Goal: Task Accomplishment & Management: Understand process/instructions

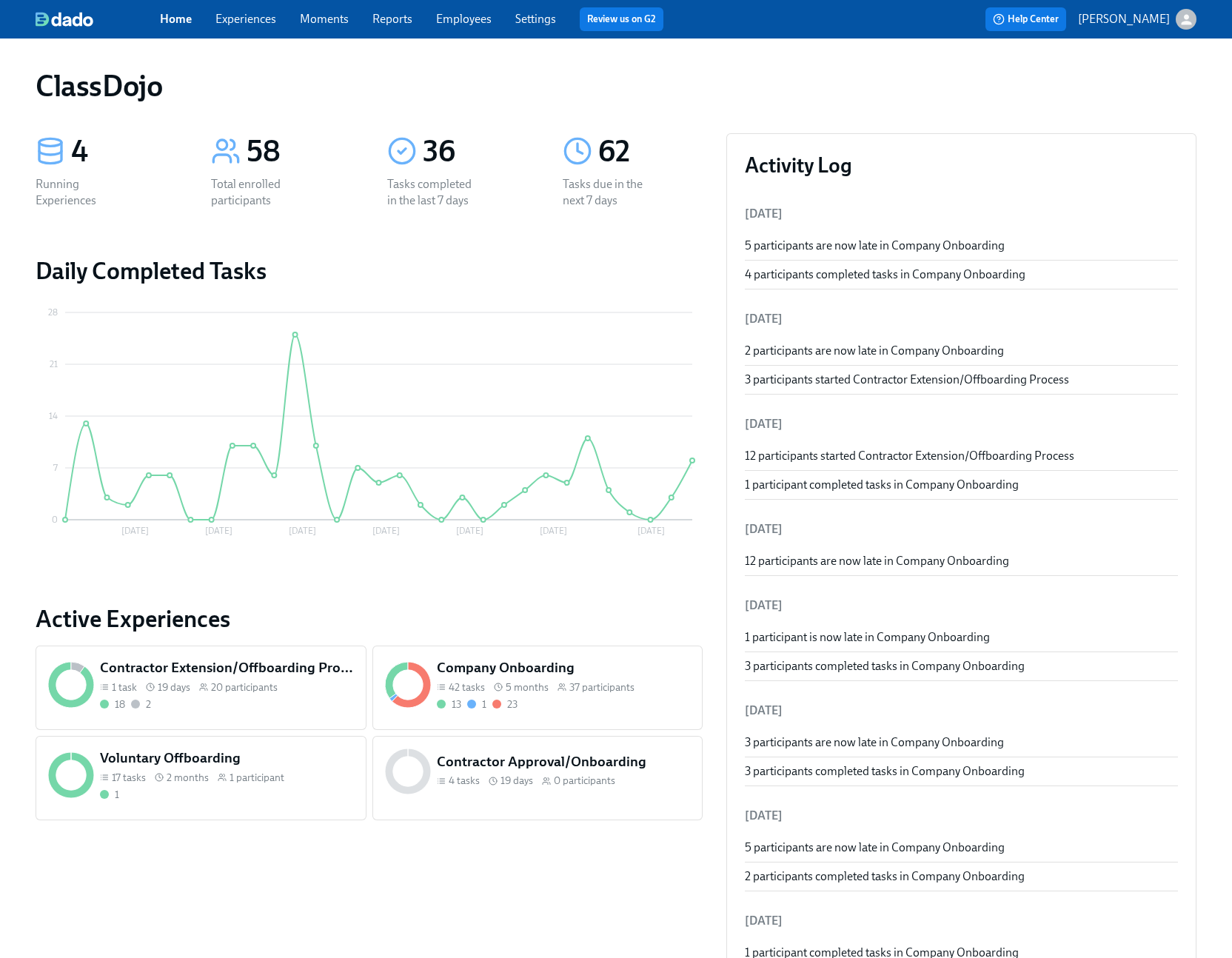
click at [604, 709] on div "13 1 23" at bounding box center [563, 704] width 254 height 14
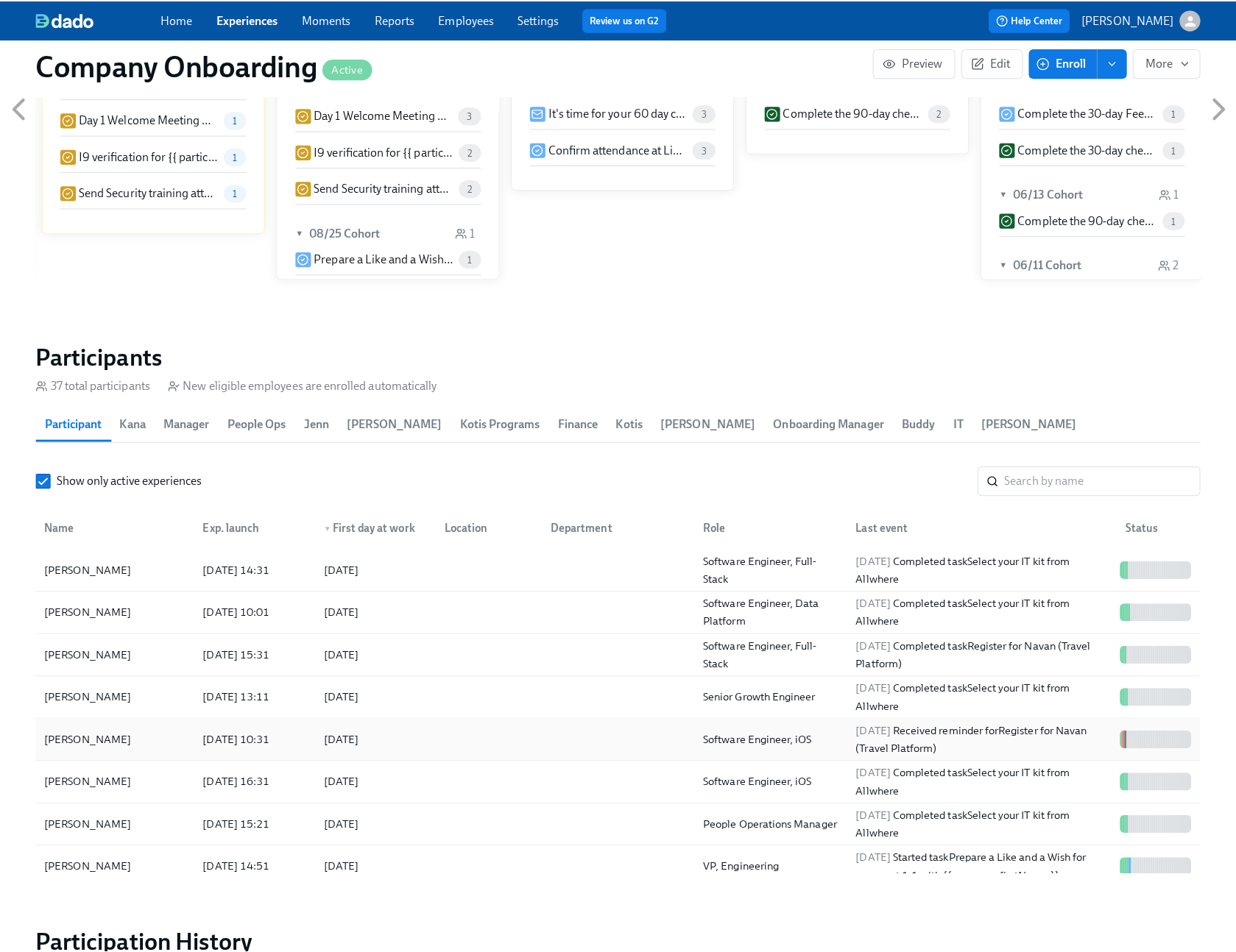
scroll to position [1780, 0]
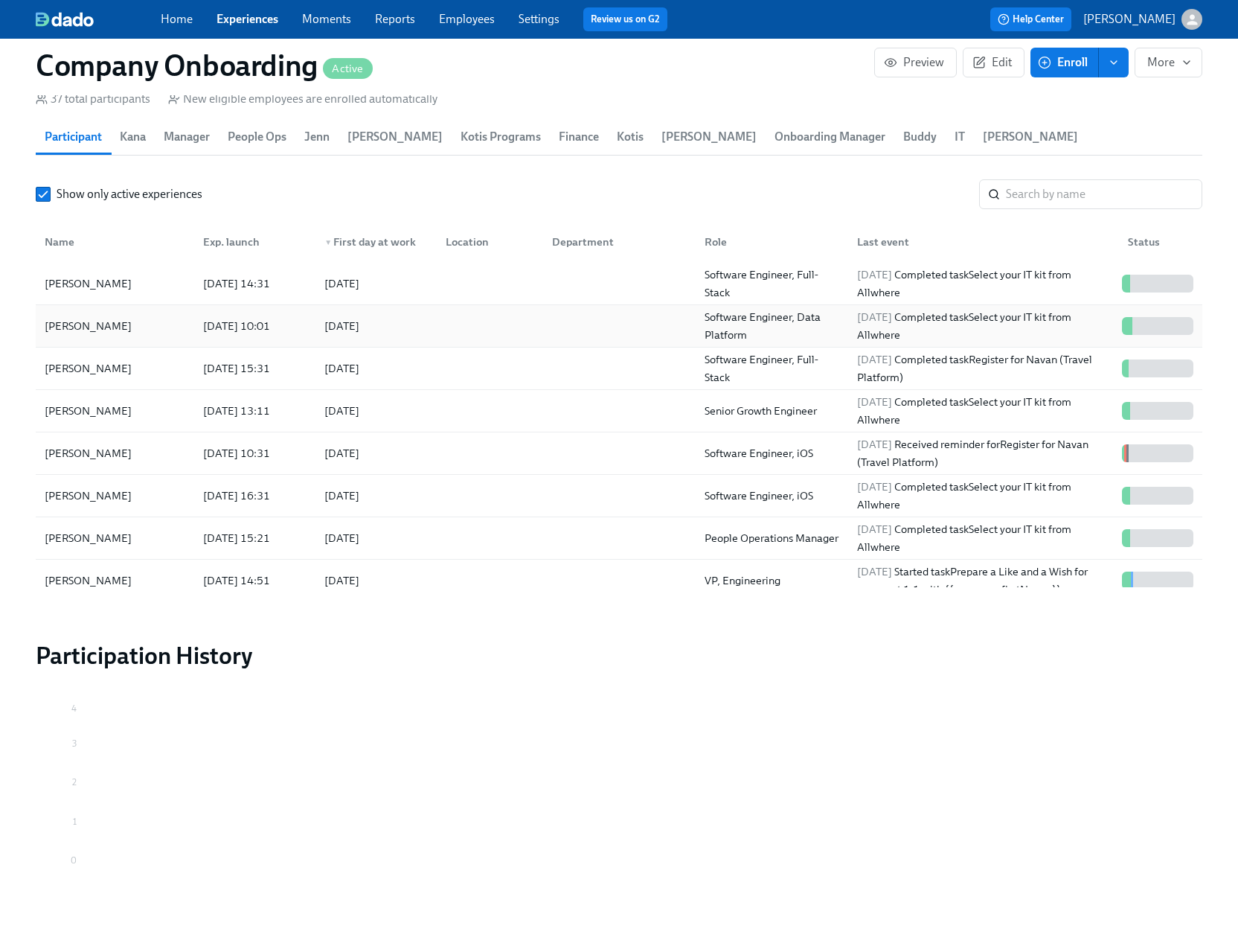
click at [462, 339] on div at bounding box center [487, 325] width 106 height 29
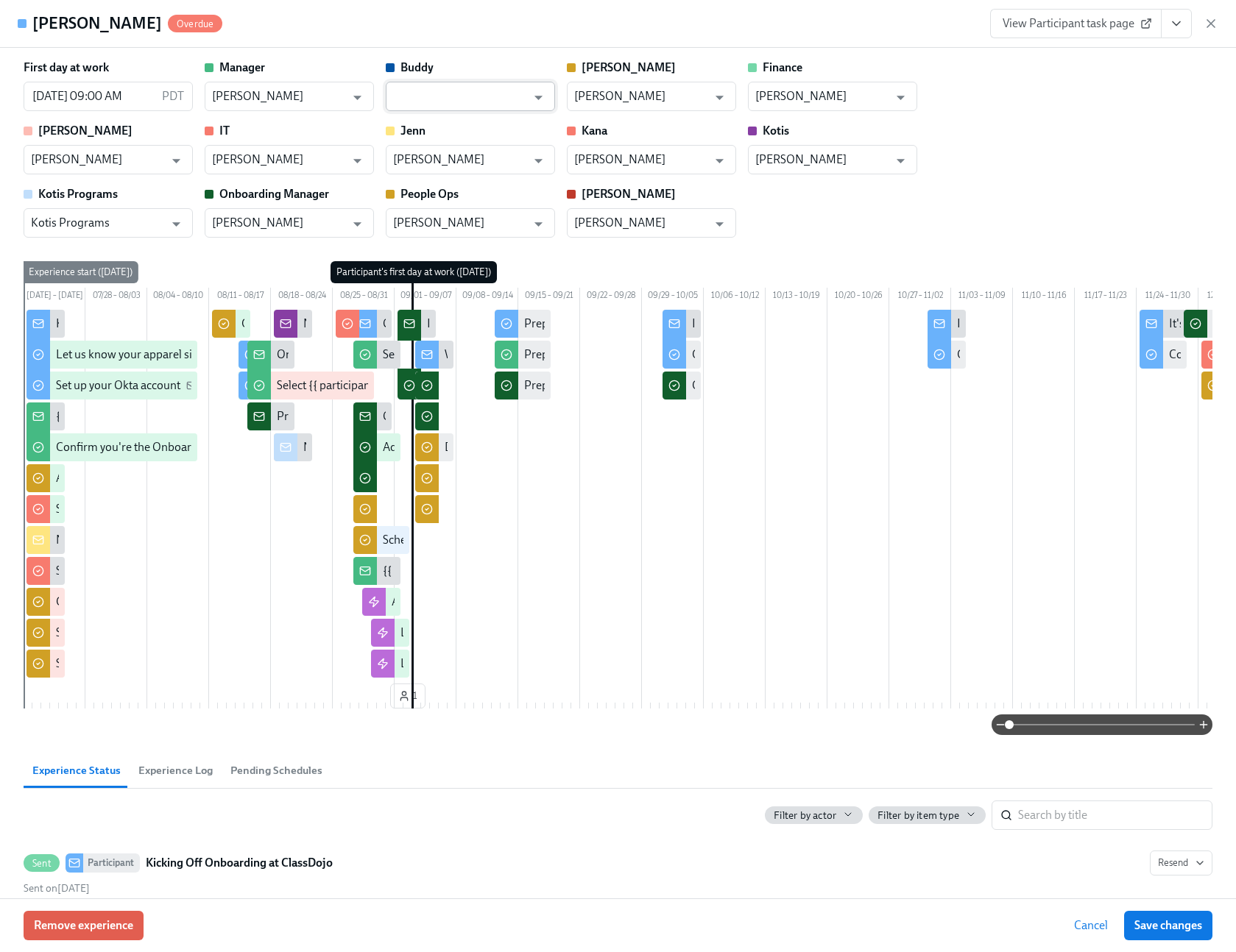
click at [466, 94] on input "text" at bounding box center [459, 96] width 133 height 29
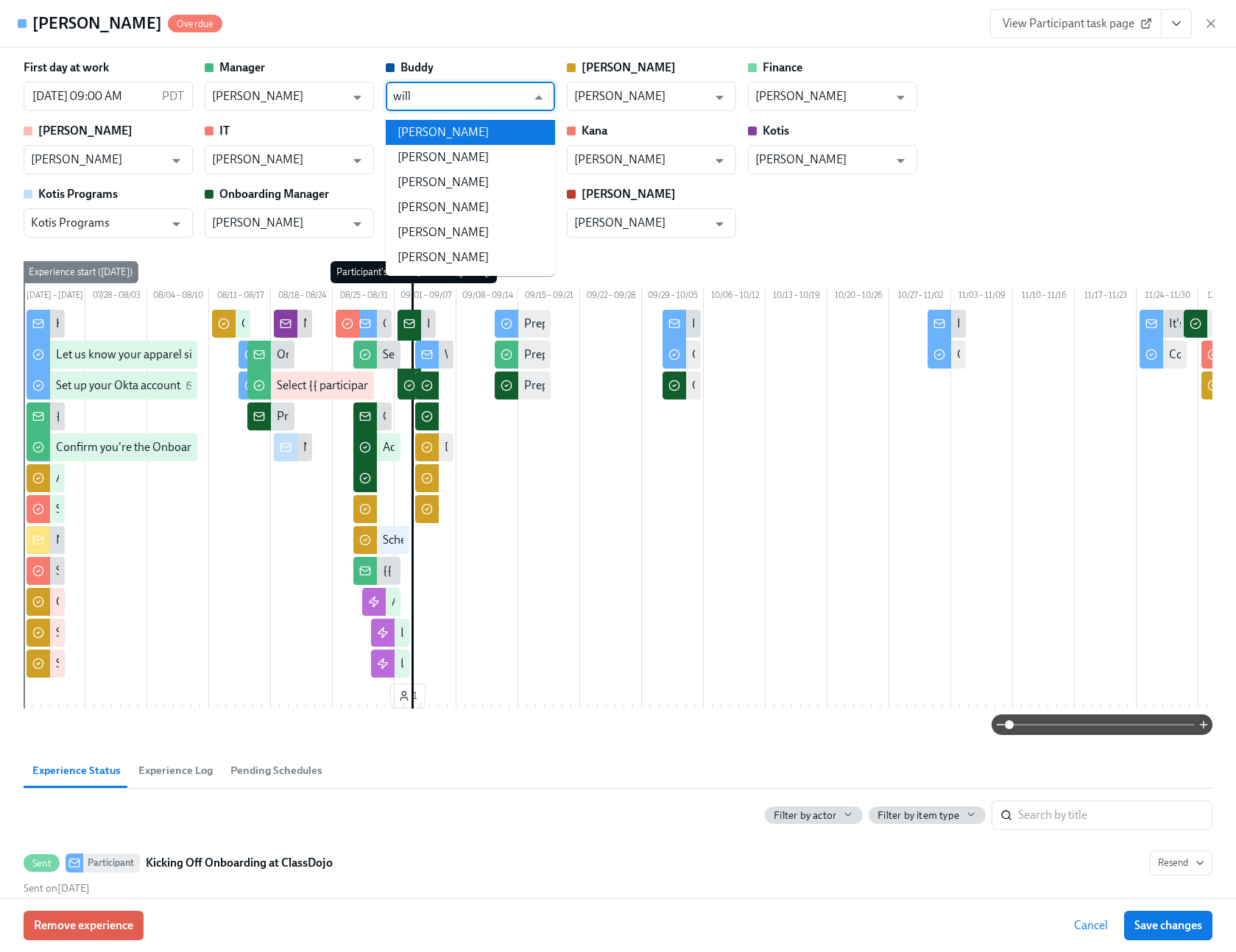
click at [485, 140] on li "[PERSON_NAME]" at bounding box center [470, 132] width 169 height 25
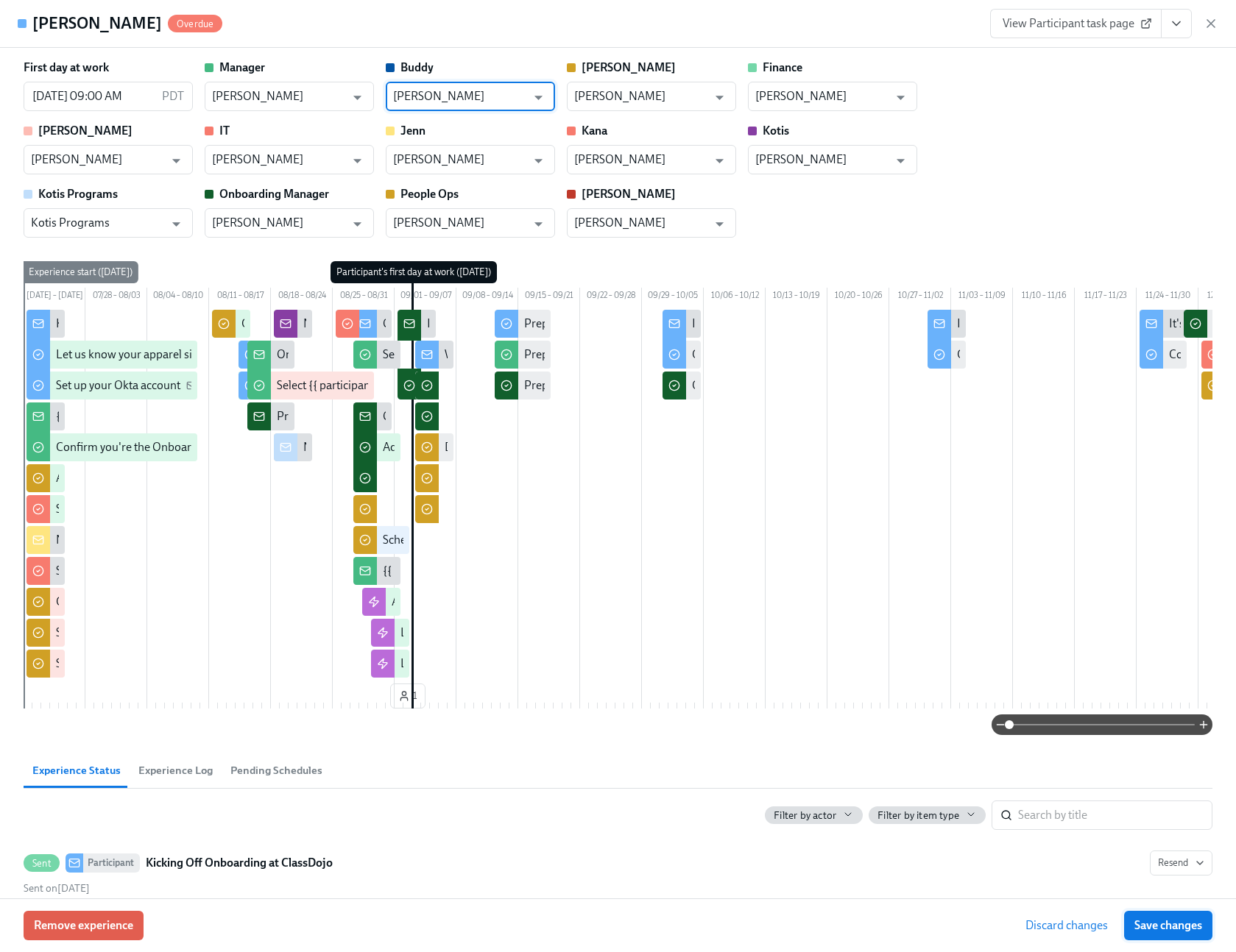
type input "[PERSON_NAME]"
click at [1161, 922] on span "Save changes" at bounding box center [1168, 925] width 68 height 15
type input "[PERSON_NAME]"
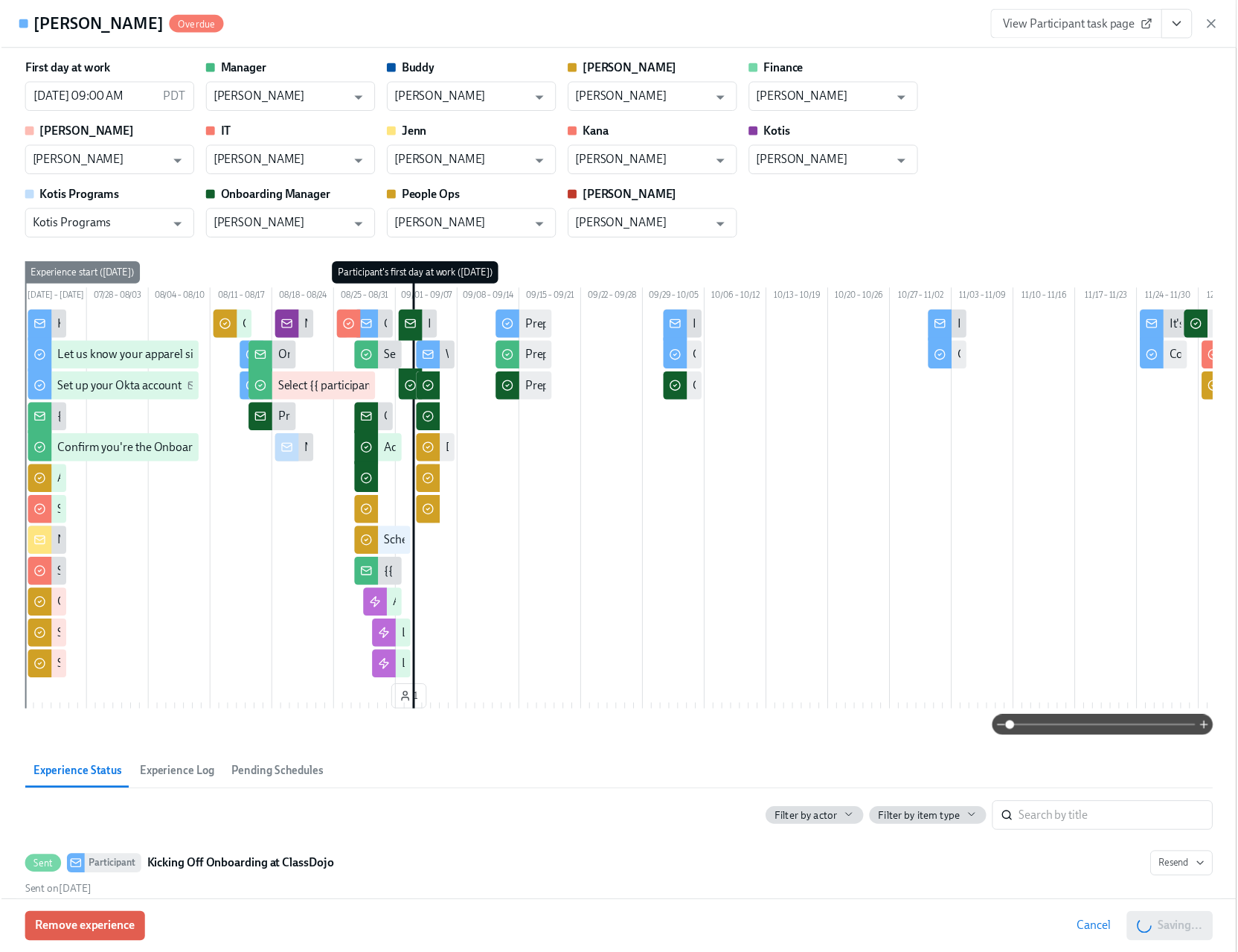
scroll to position [0, 42781]
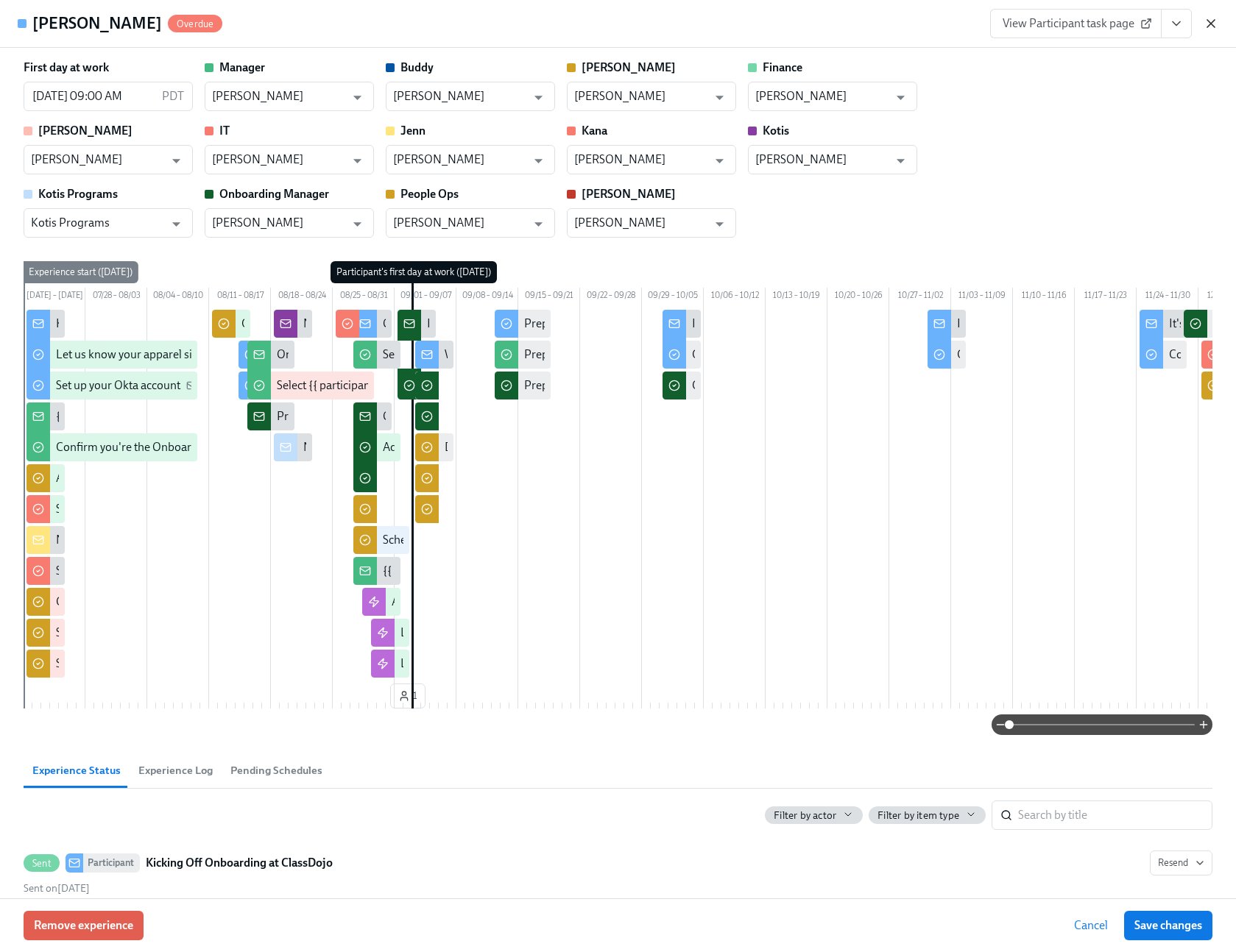
click at [1217, 18] on icon "button" at bounding box center [1210, 23] width 15 height 15
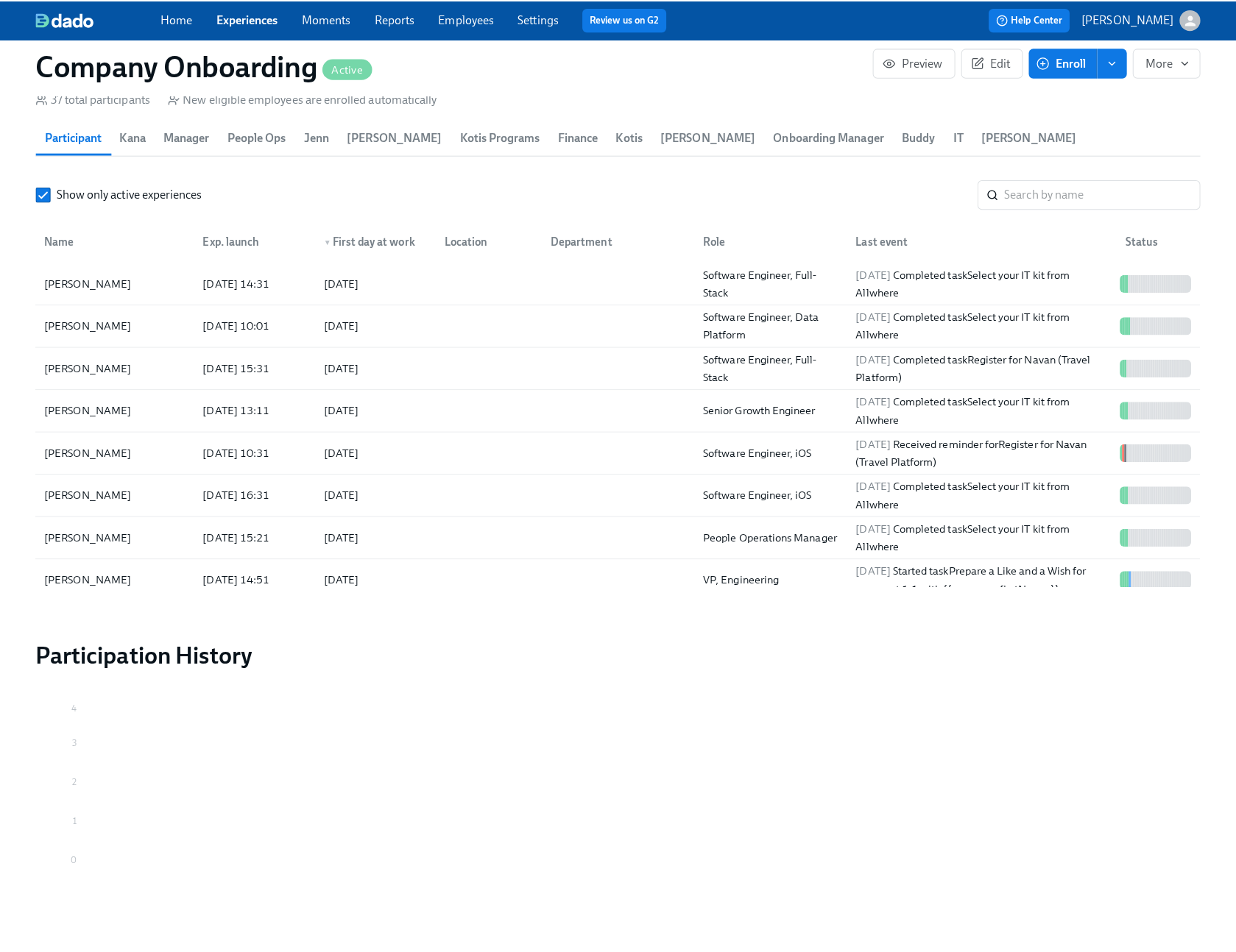
scroll to position [0, 42311]
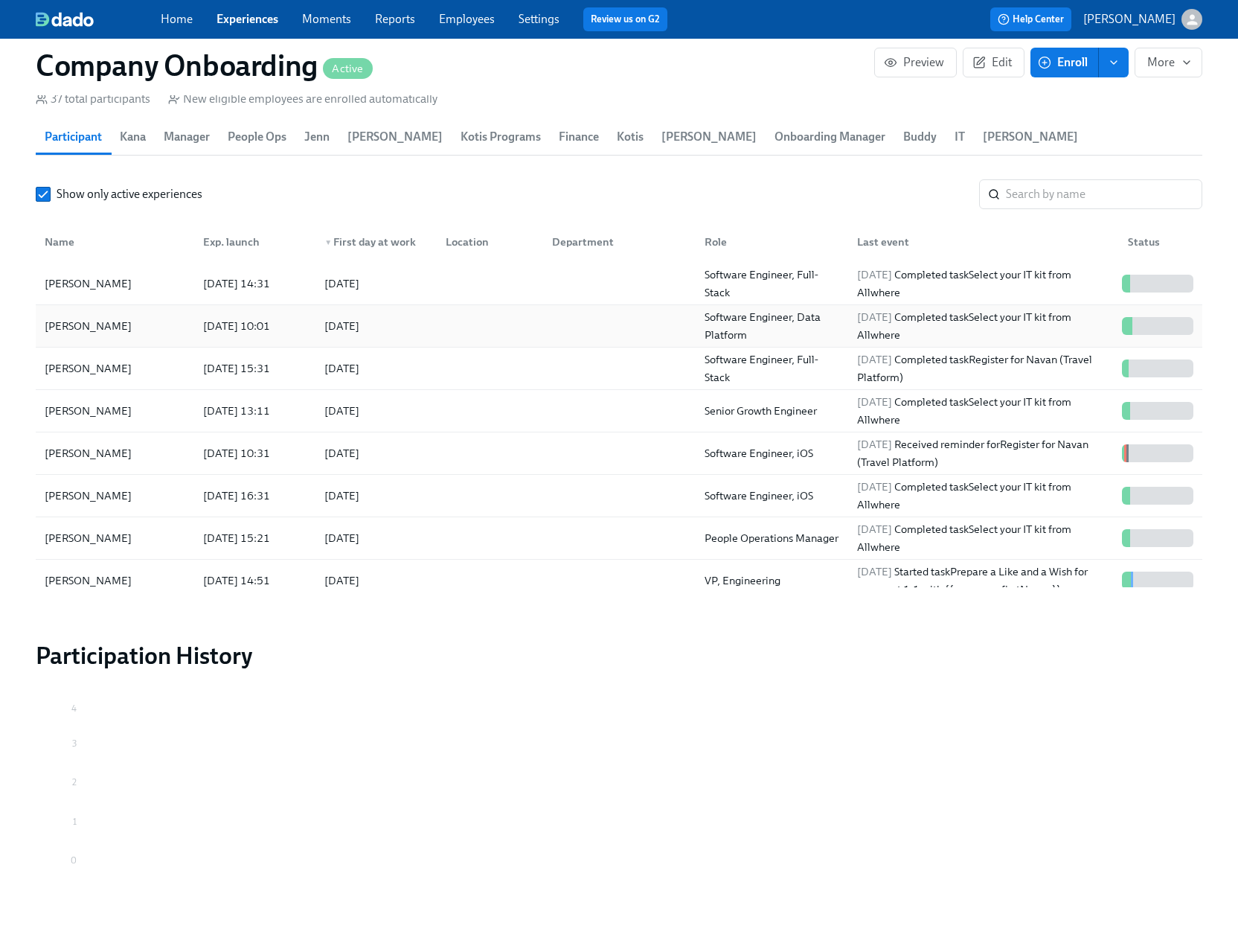
click at [498, 325] on div at bounding box center [487, 325] width 106 height 29
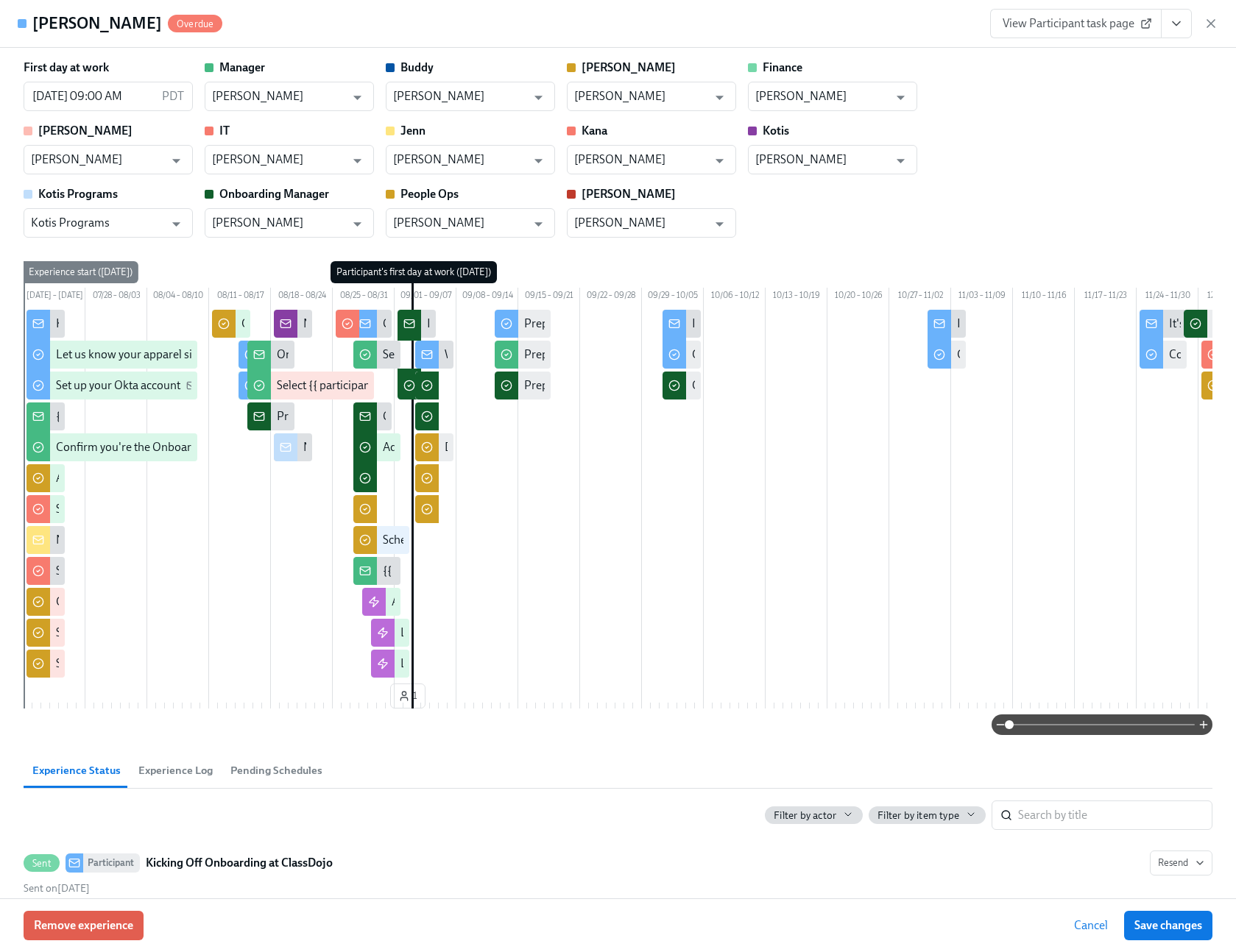
click at [1180, 28] on icon "View task page" at bounding box center [1176, 23] width 15 height 15
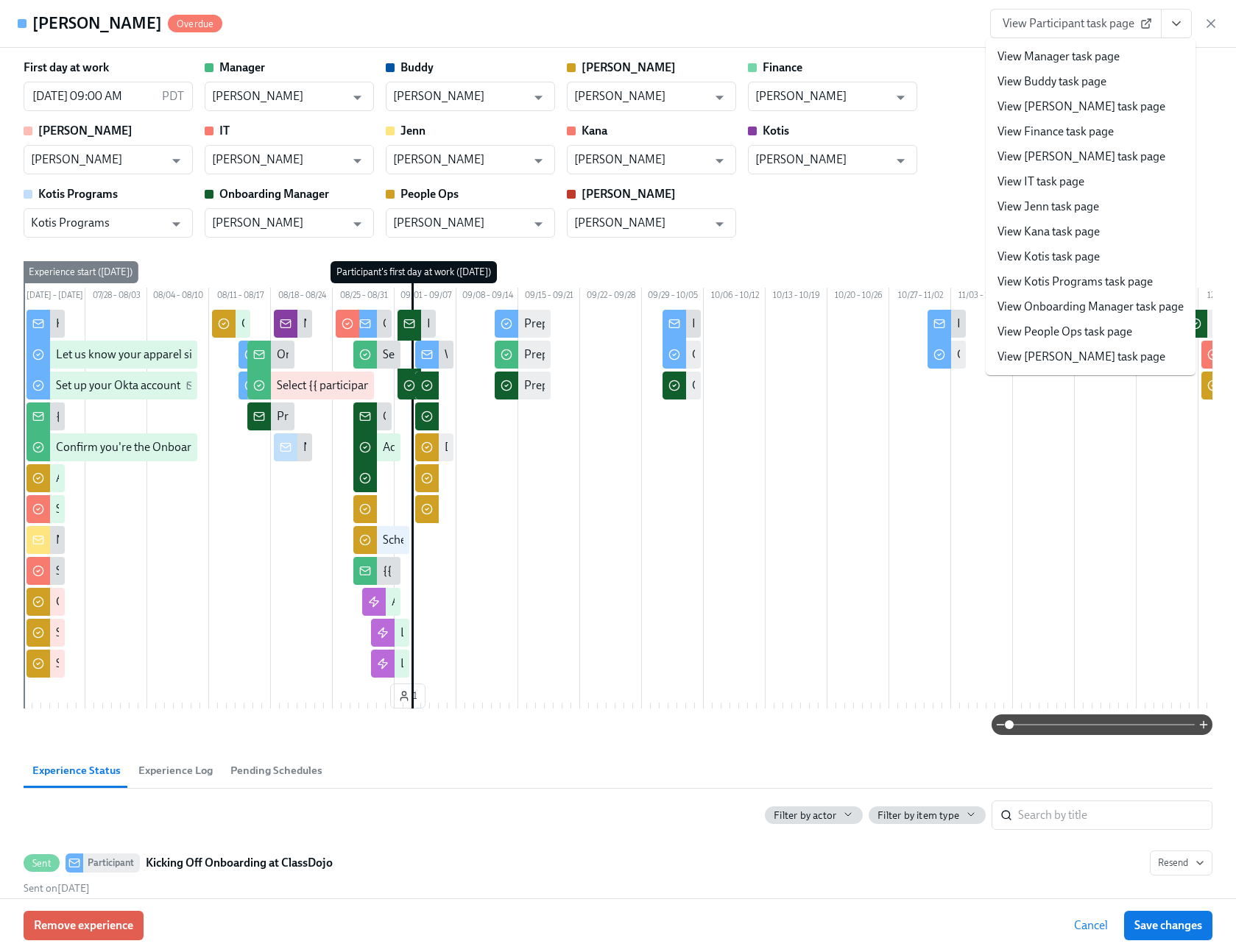
click at [1074, 332] on link "View People Ops task page" at bounding box center [1064, 332] width 135 height 16
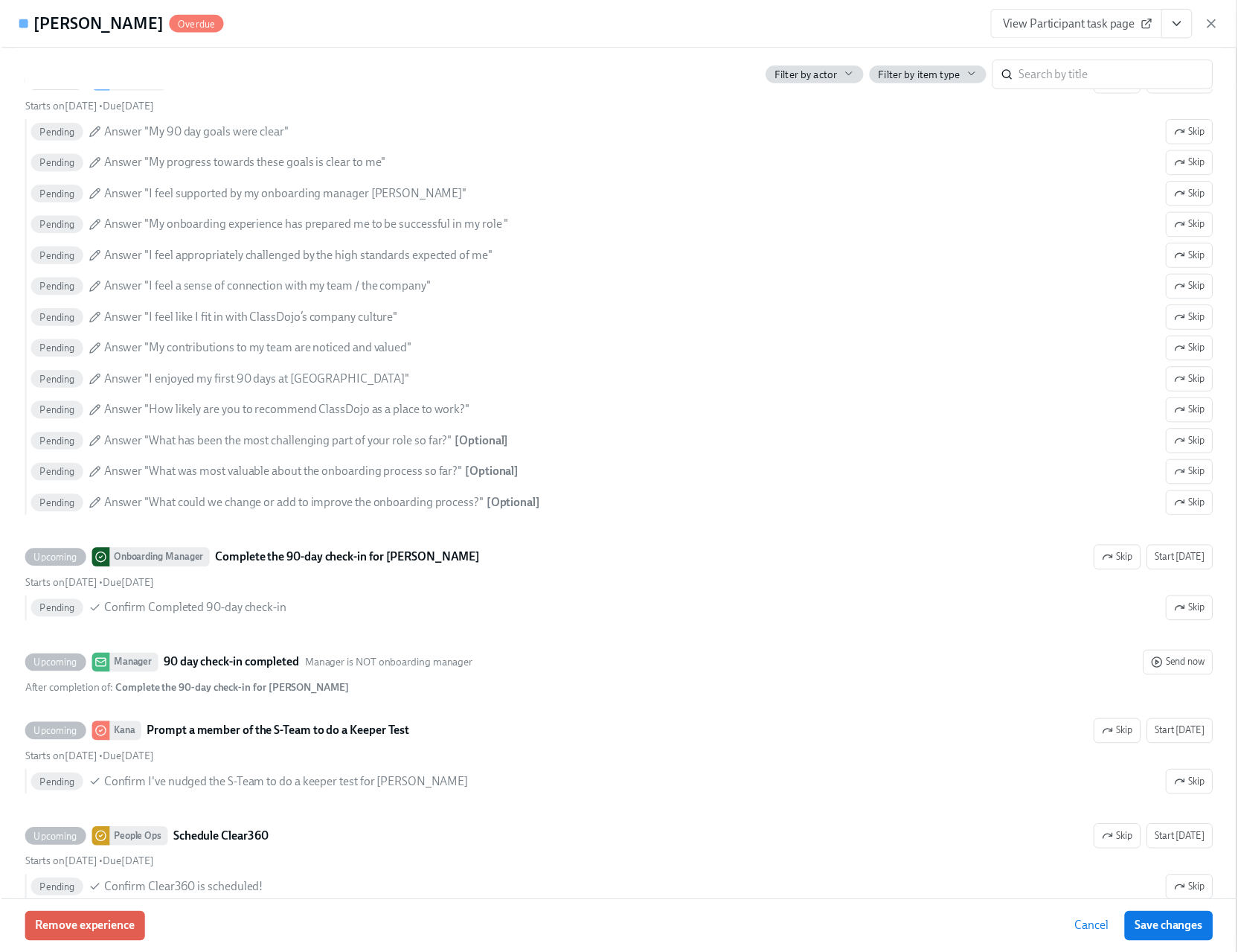
scroll to position [7041, 0]
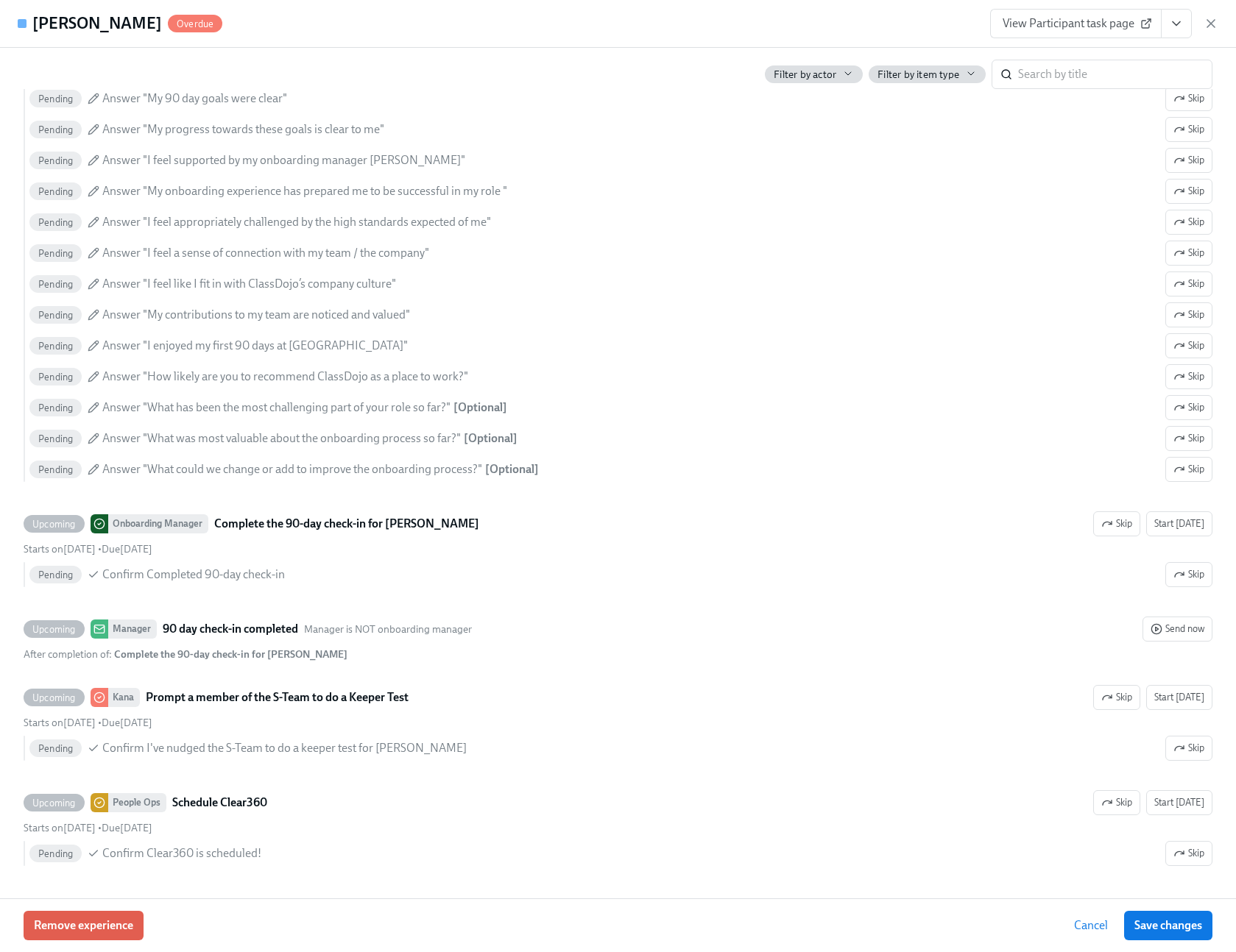
drag, startPoint x: 1209, startPoint y: 29, endPoint x: 942, endPoint y: 209, distance: 322.0
click at [1209, 29] on icon "button" at bounding box center [1210, 23] width 15 height 15
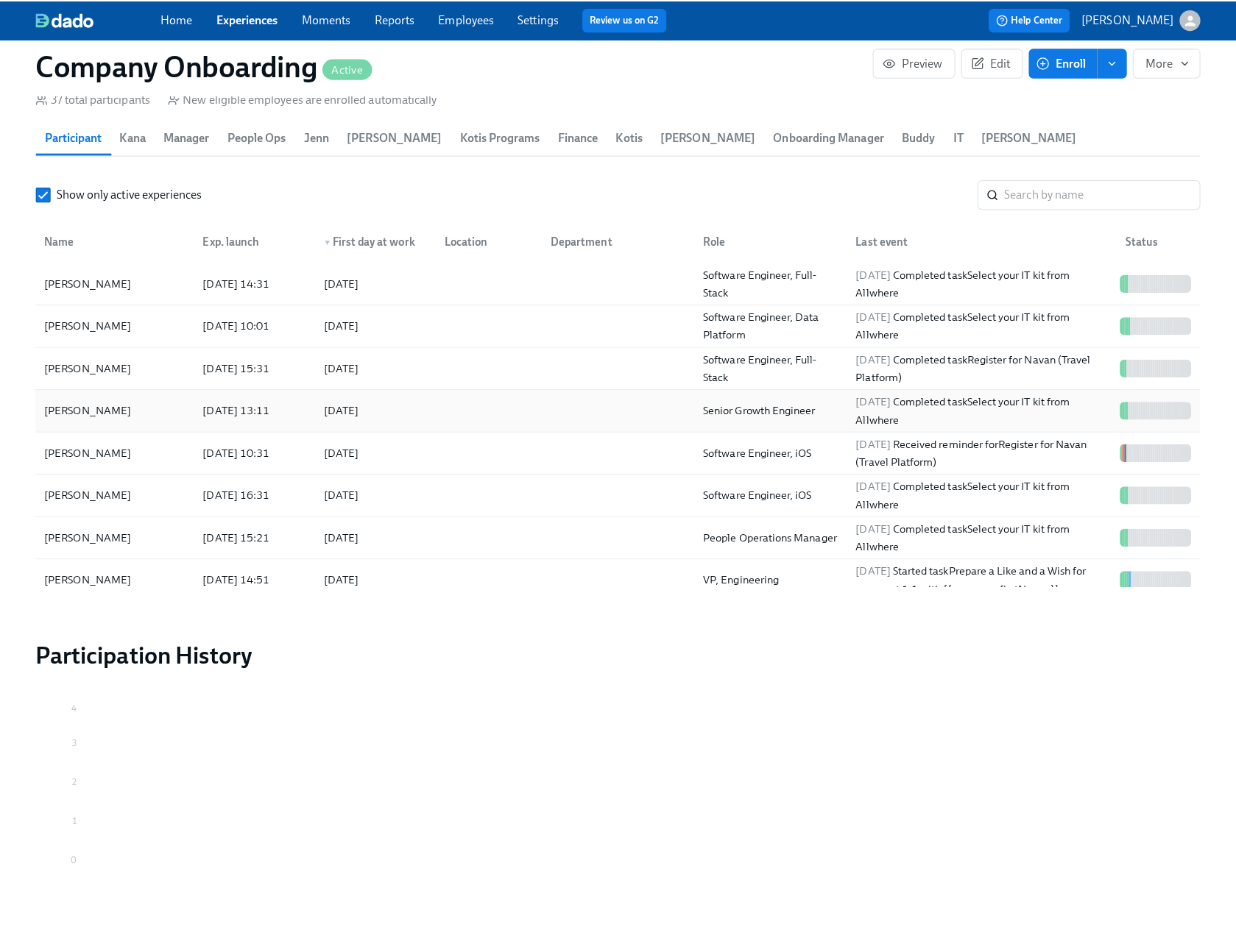
scroll to position [247, 0]
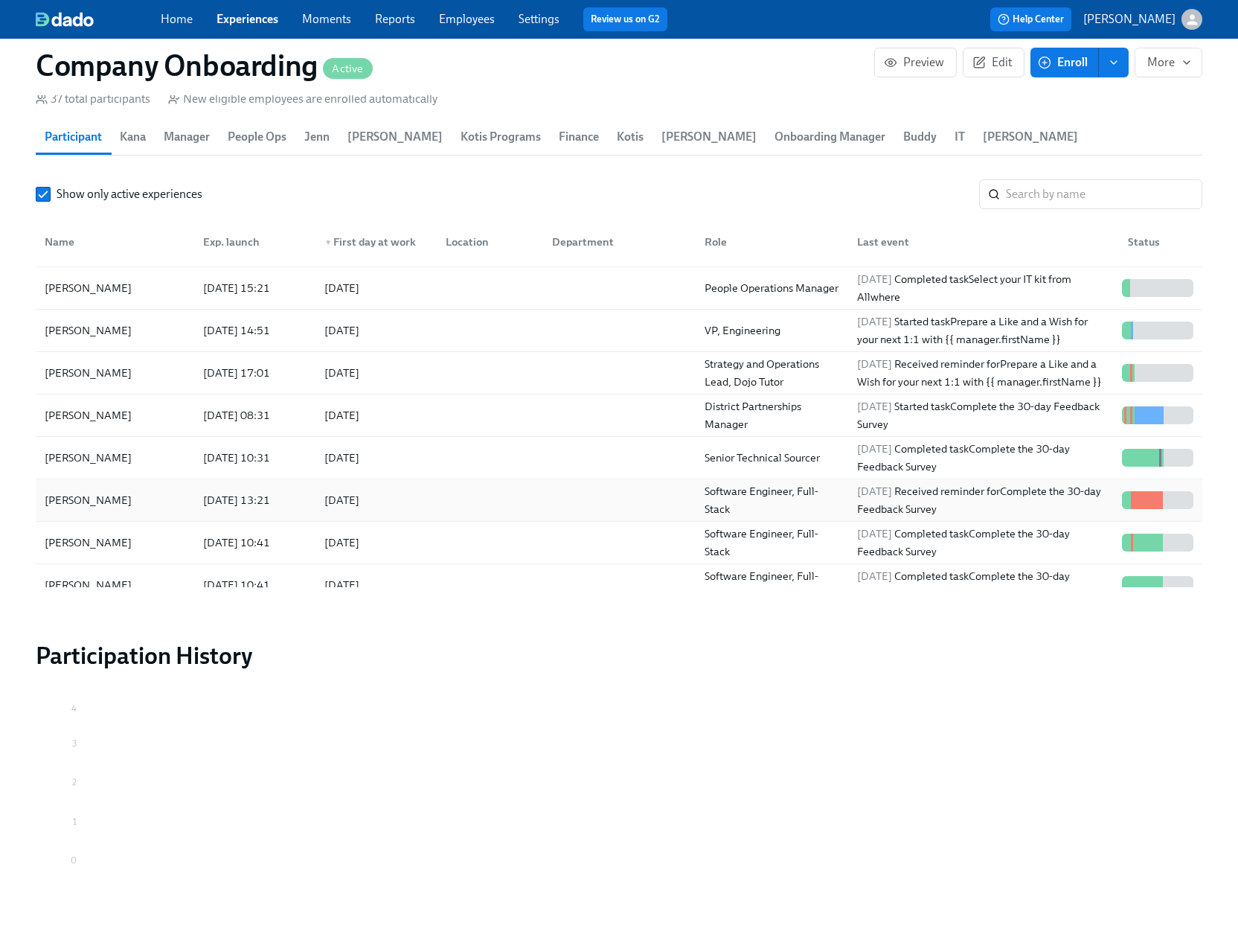
click at [572, 499] on div at bounding box center [616, 500] width 153 height 29
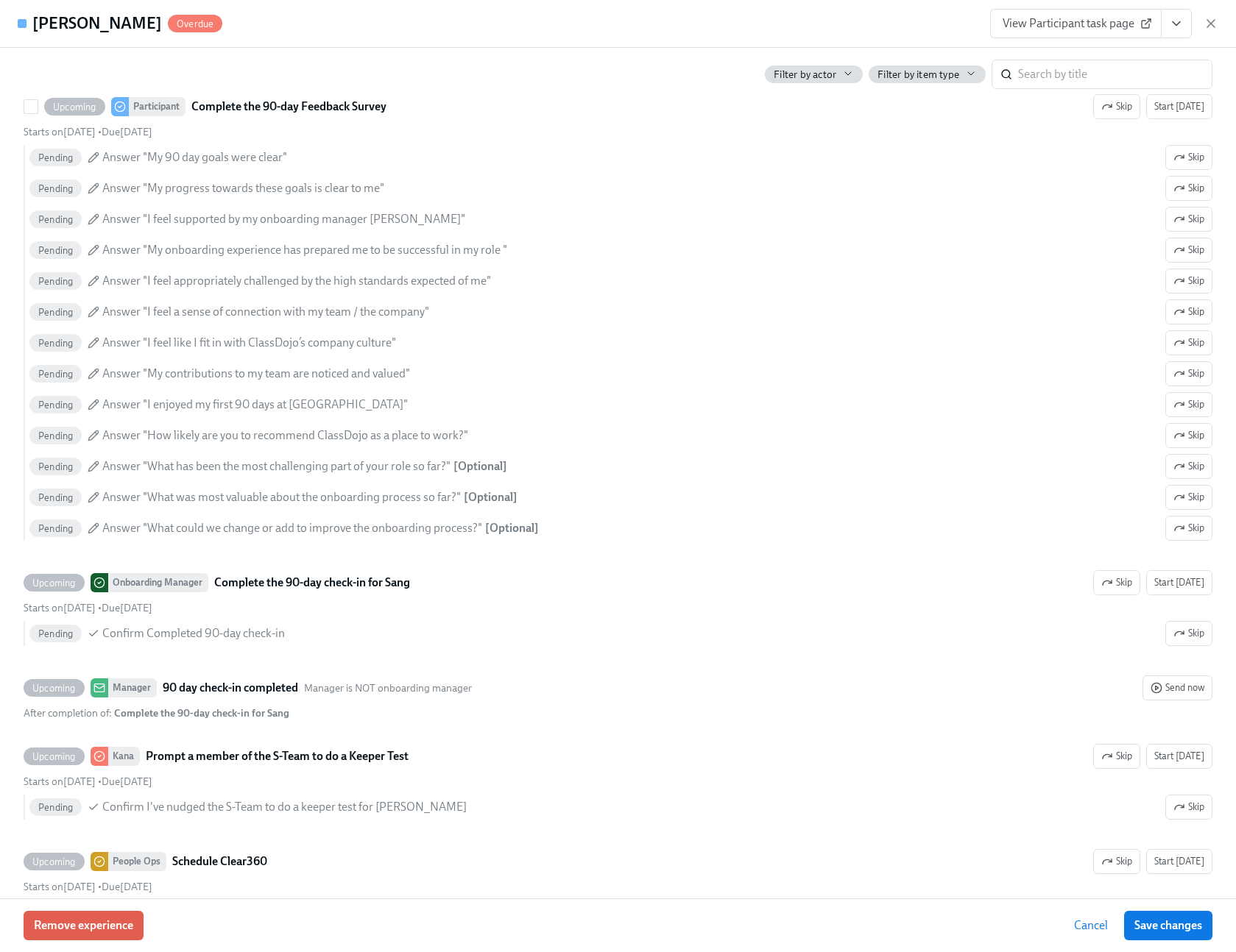
scroll to position [6701, 0]
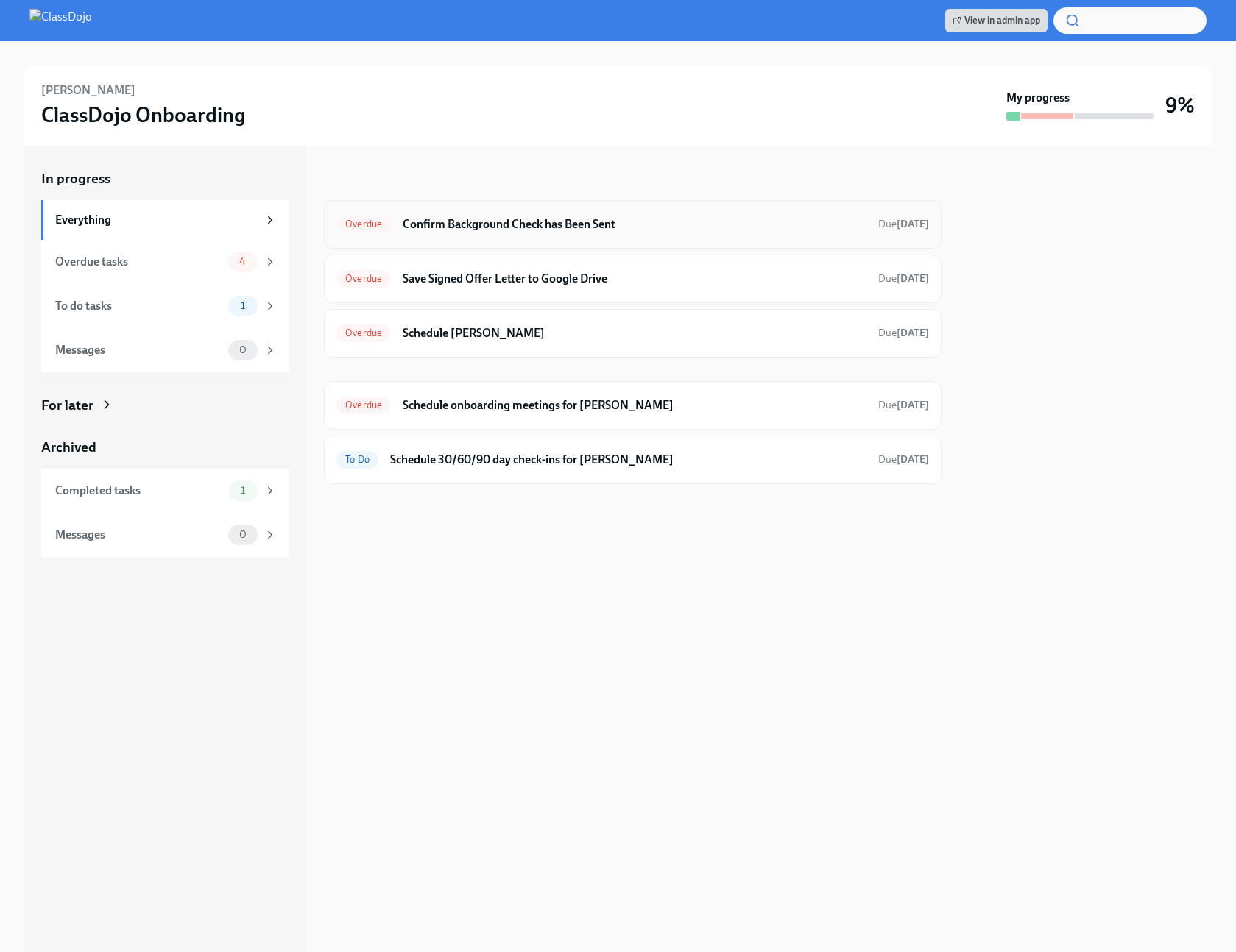
click at [695, 216] on h6 "Confirm Background Check has Been Sent" at bounding box center [634, 224] width 464 height 16
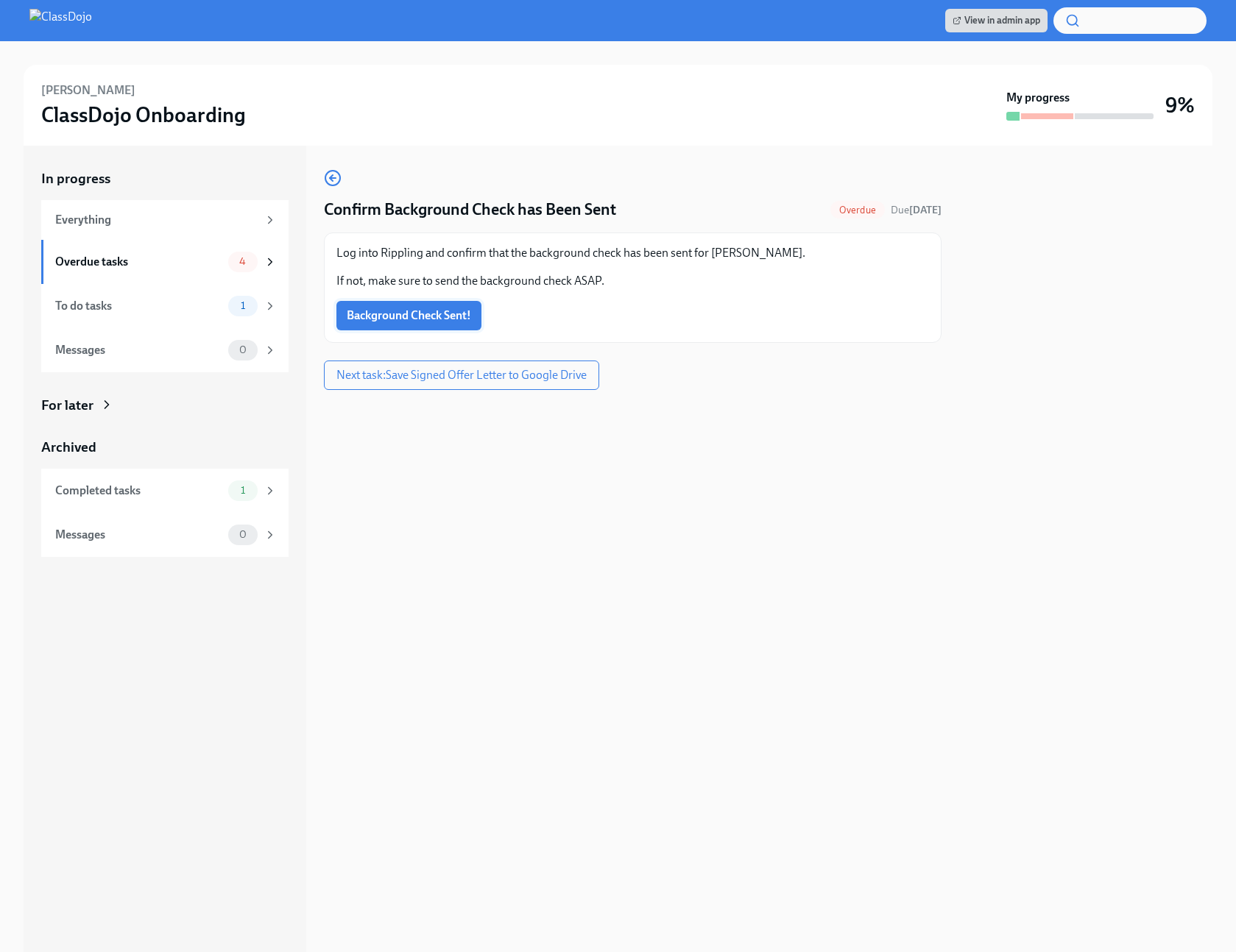
click at [376, 319] on span "Background Check Sent!" at bounding box center [409, 315] width 124 height 15
click at [462, 376] on span "Next task : Save Signed Offer Letter to Google Drive" at bounding box center [461, 375] width 250 height 15
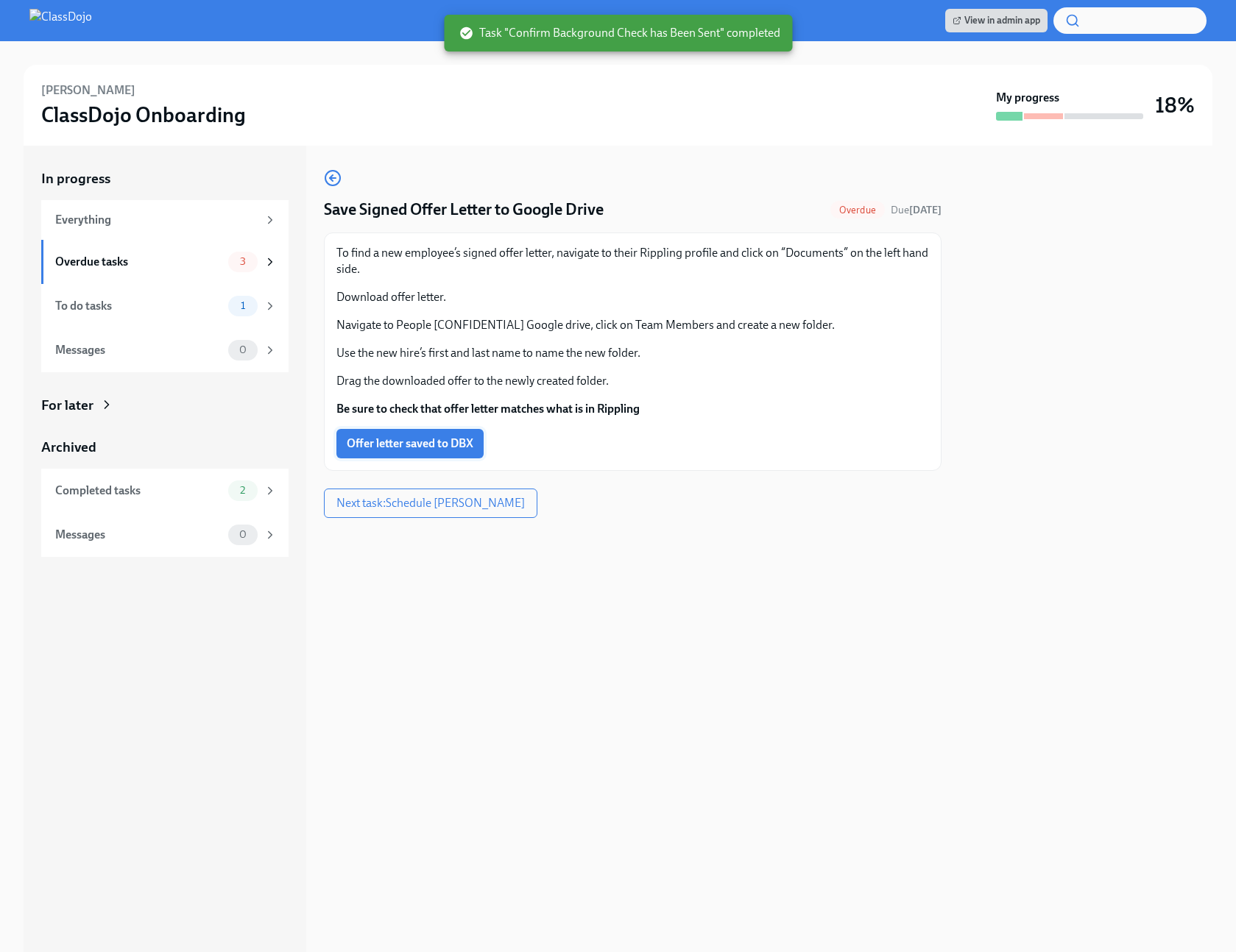
click at [407, 457] on button "Offer letter saved to DBX" at bounding box center [410, 444] width 147 height 29
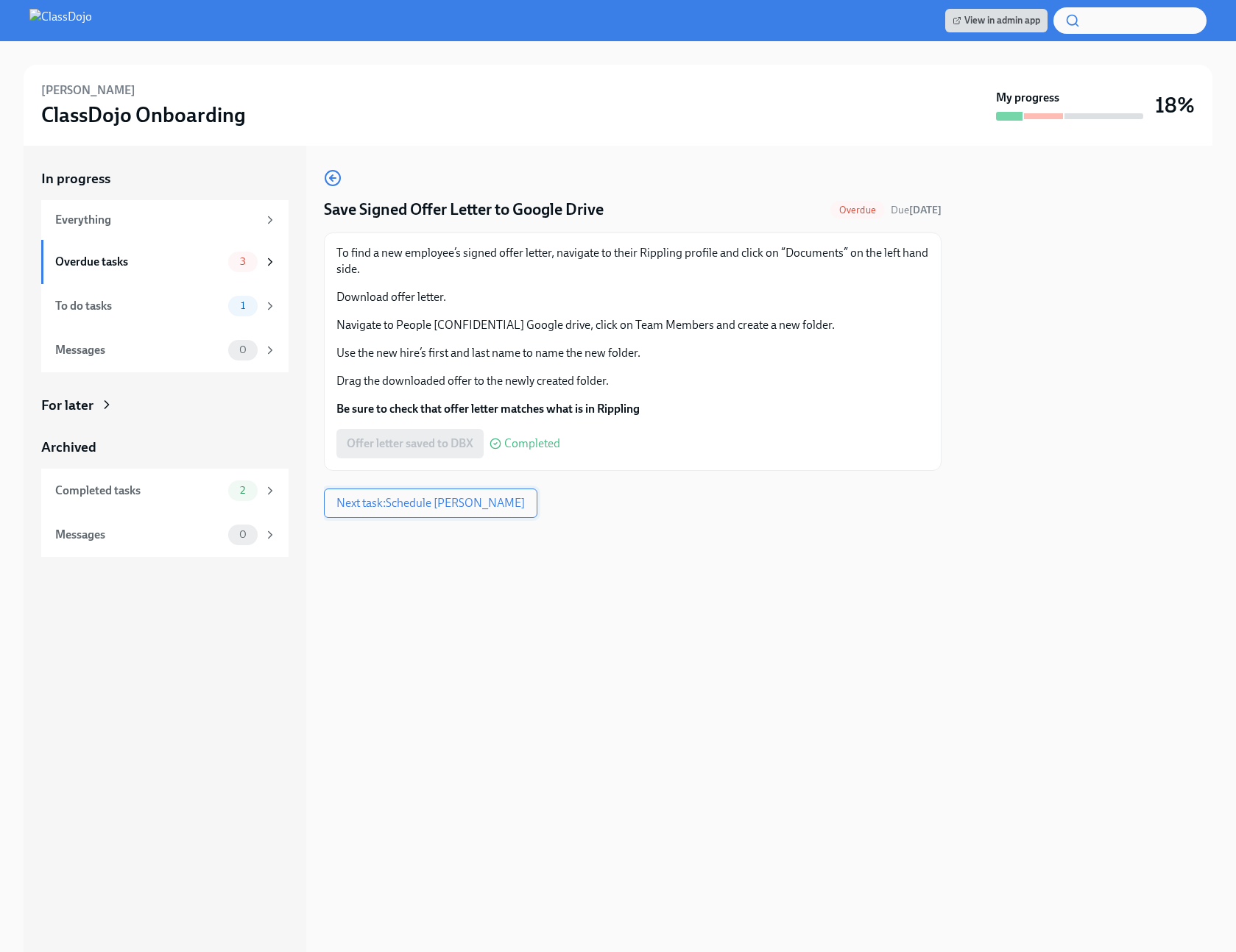
click at [431, 506] on span "Next task : Schedule Pecha Kucha" at bounding box center [431, 503] width 189 height 15
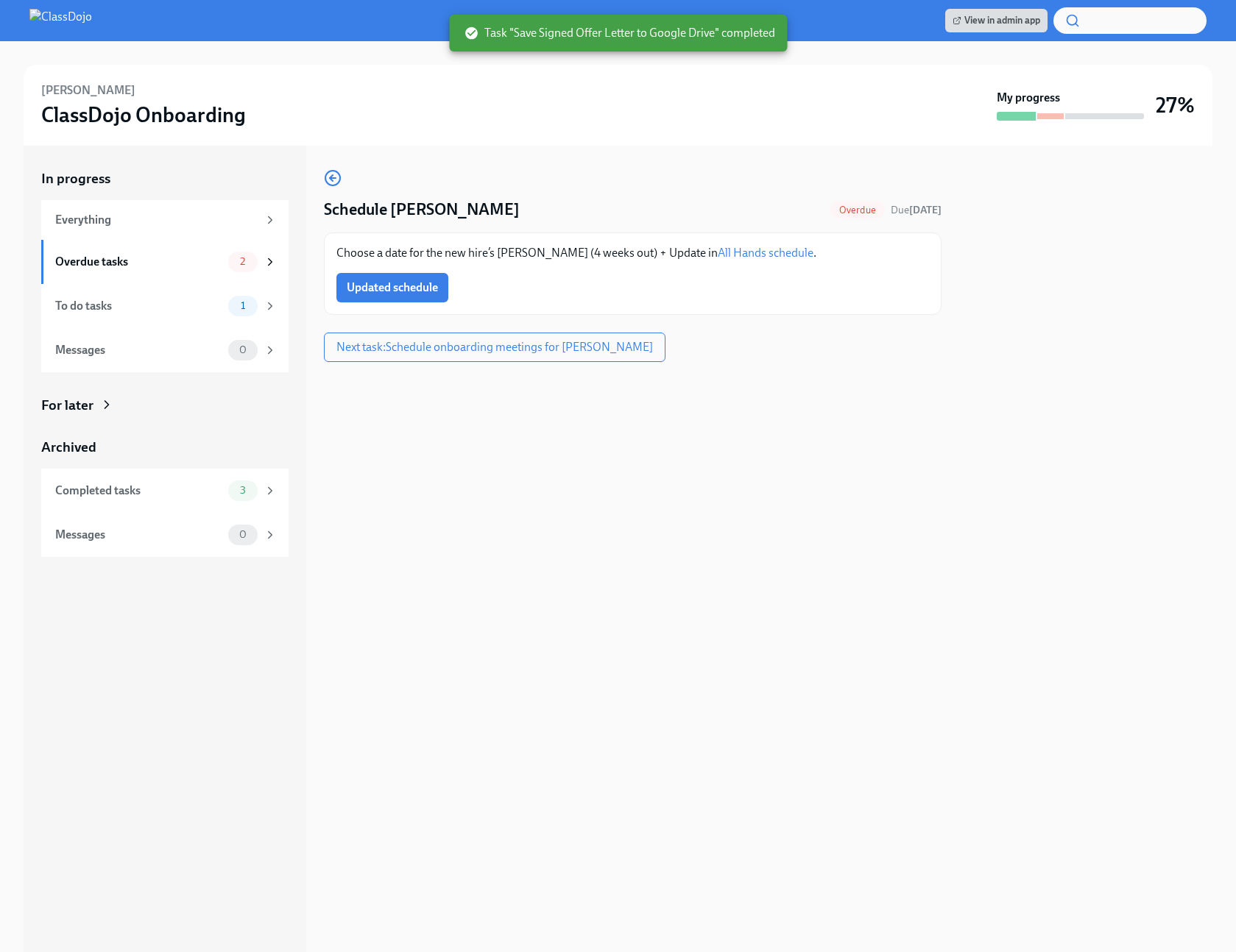
click at [717, 253] on link "All Hands schedule" at bounding box center [765, 253] width 96 height 14
click at [356, 285] on span "Updated schedule" at bounding box center [392, 288] width 91 height 15
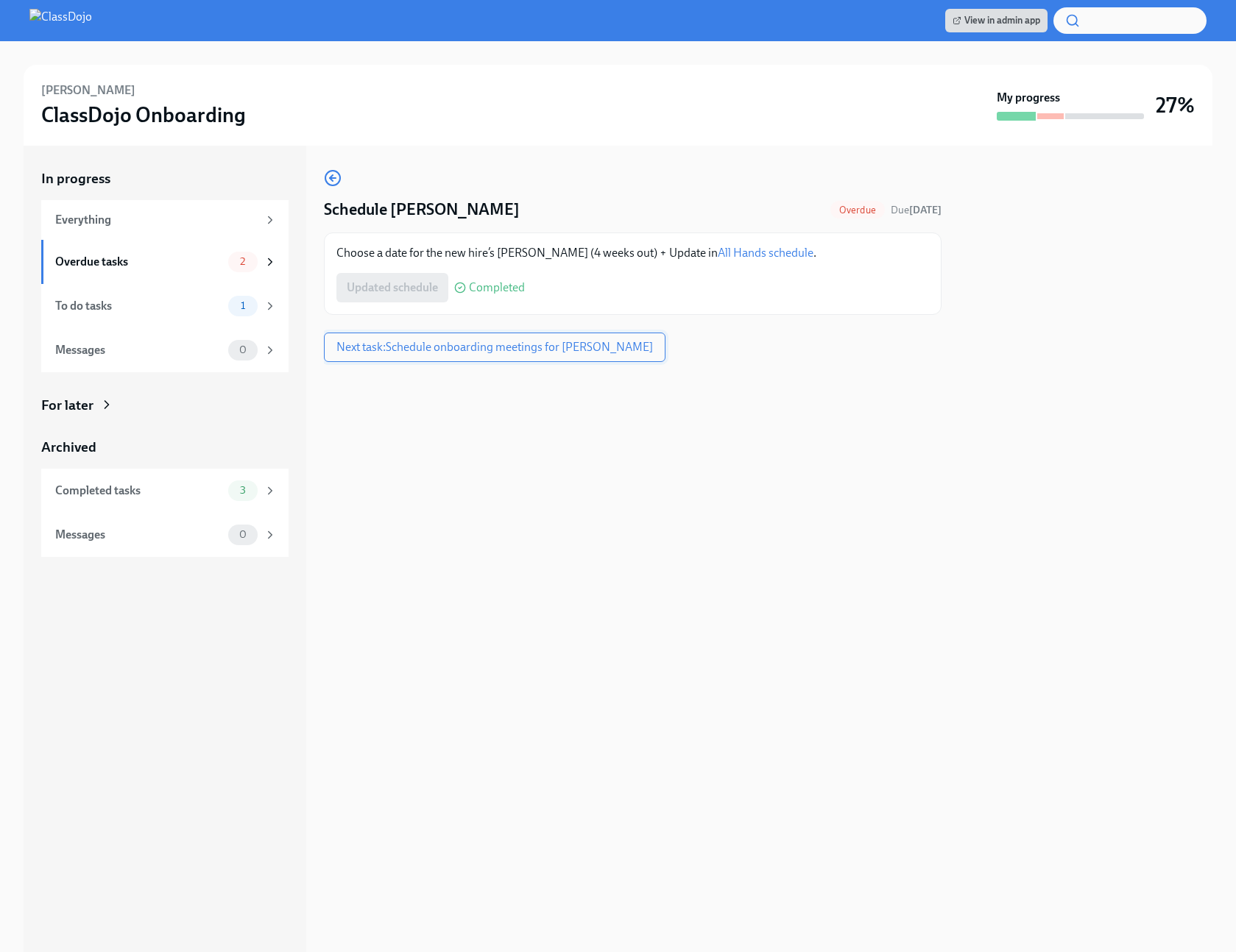
click at [494, 352] on span "Next task : Schedule onboarding meetings for Jeff Stein" at bounding box center [495, 347] width 316 height 15
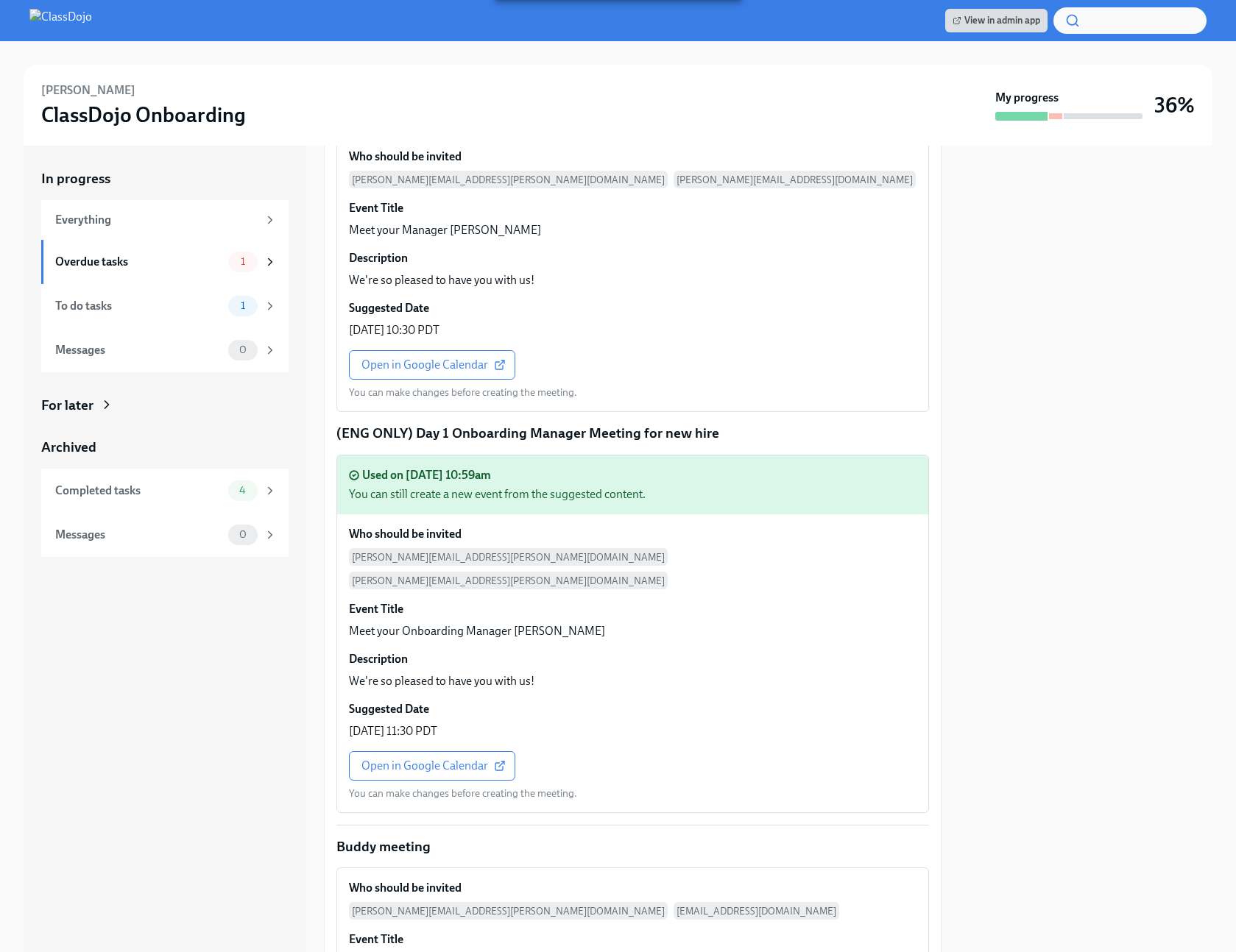
scroll to position [2198, 0]
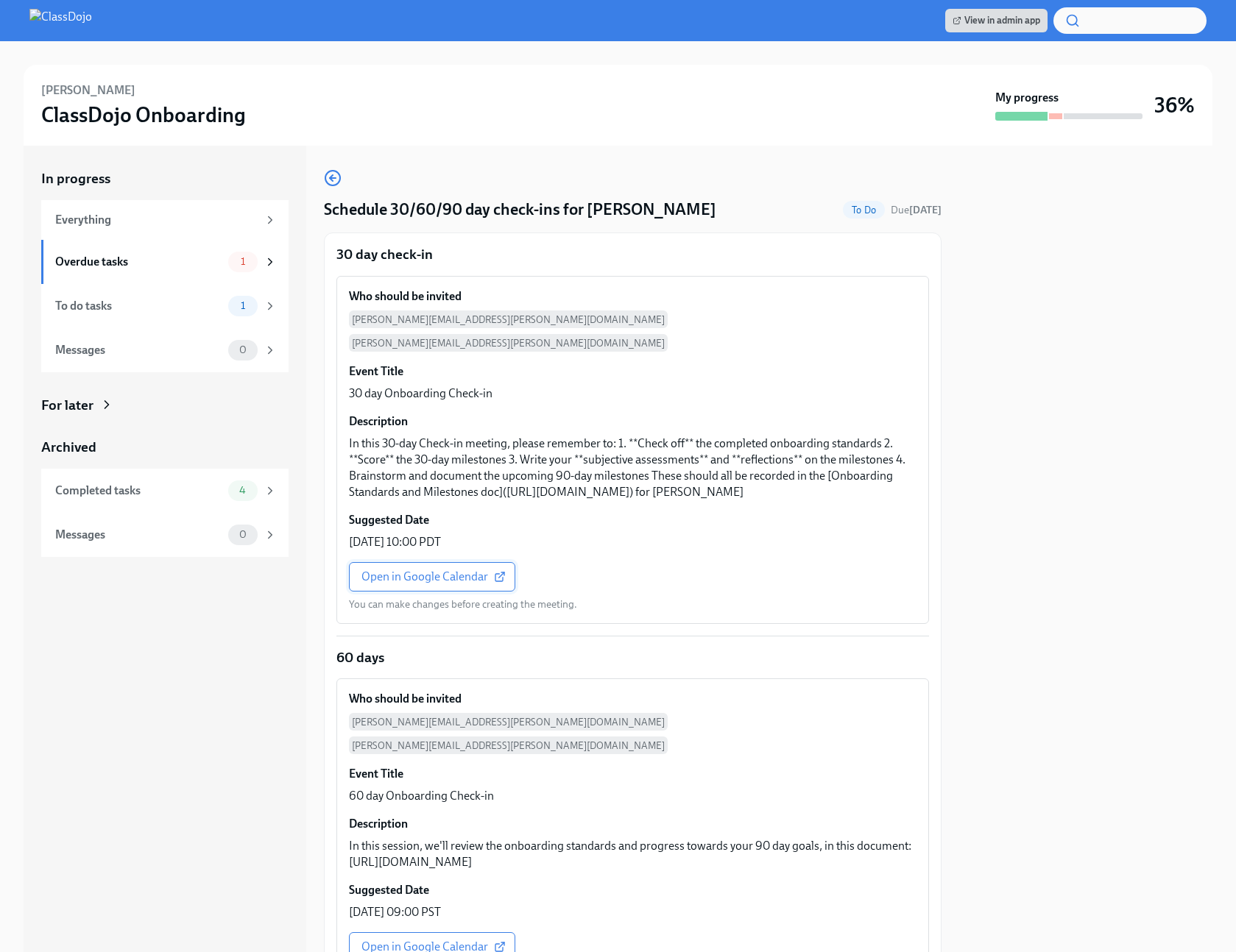
click at [427, 584] on span "Open in Google Calendar" at bounding box center [432, 577] width 141 height 15
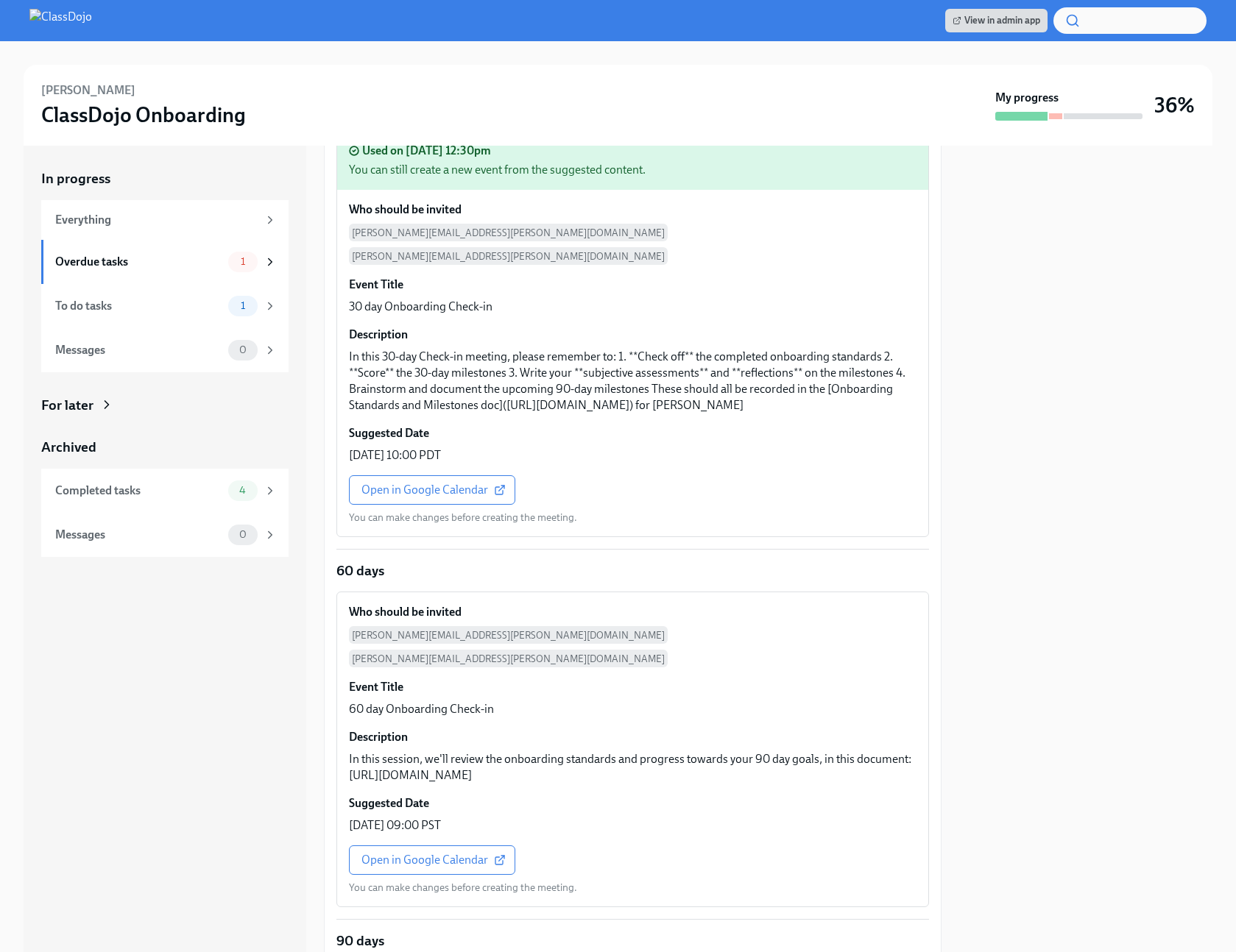
scroll to position [286, 0]
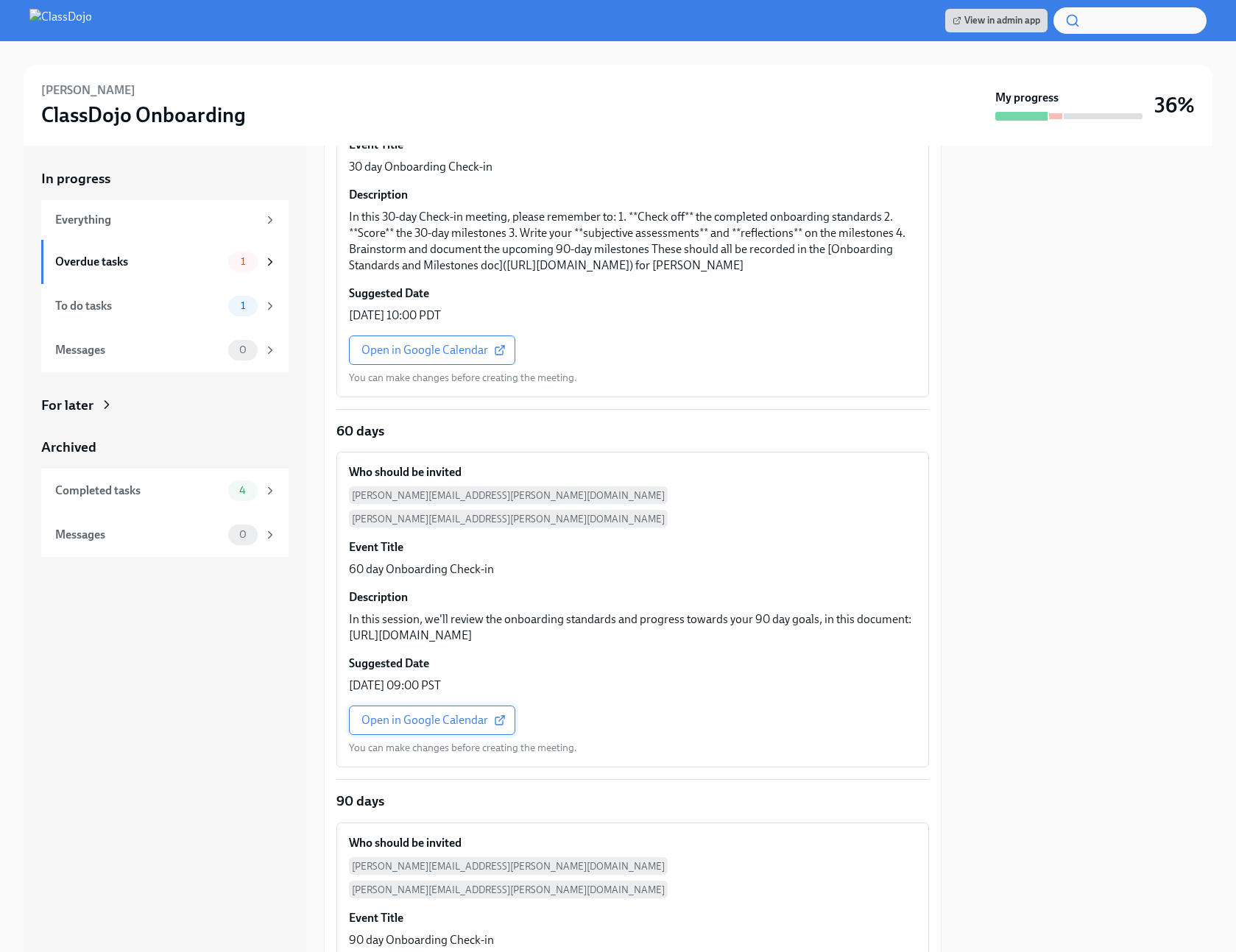
click at [419, 724] on span "Open in Google Calendar" at bounding box center [432, 720] width 141 height 15
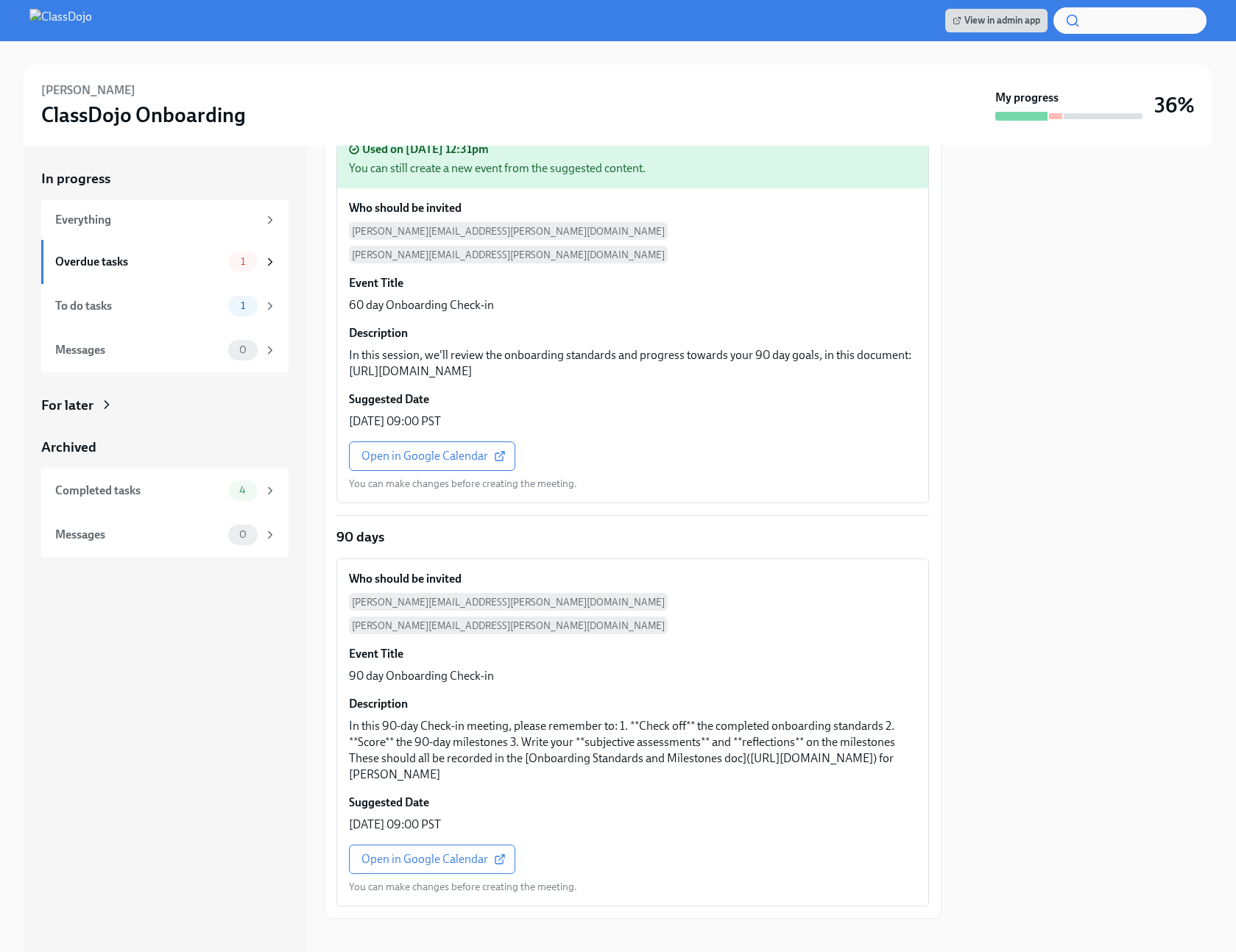
scroll to position [616, 0]
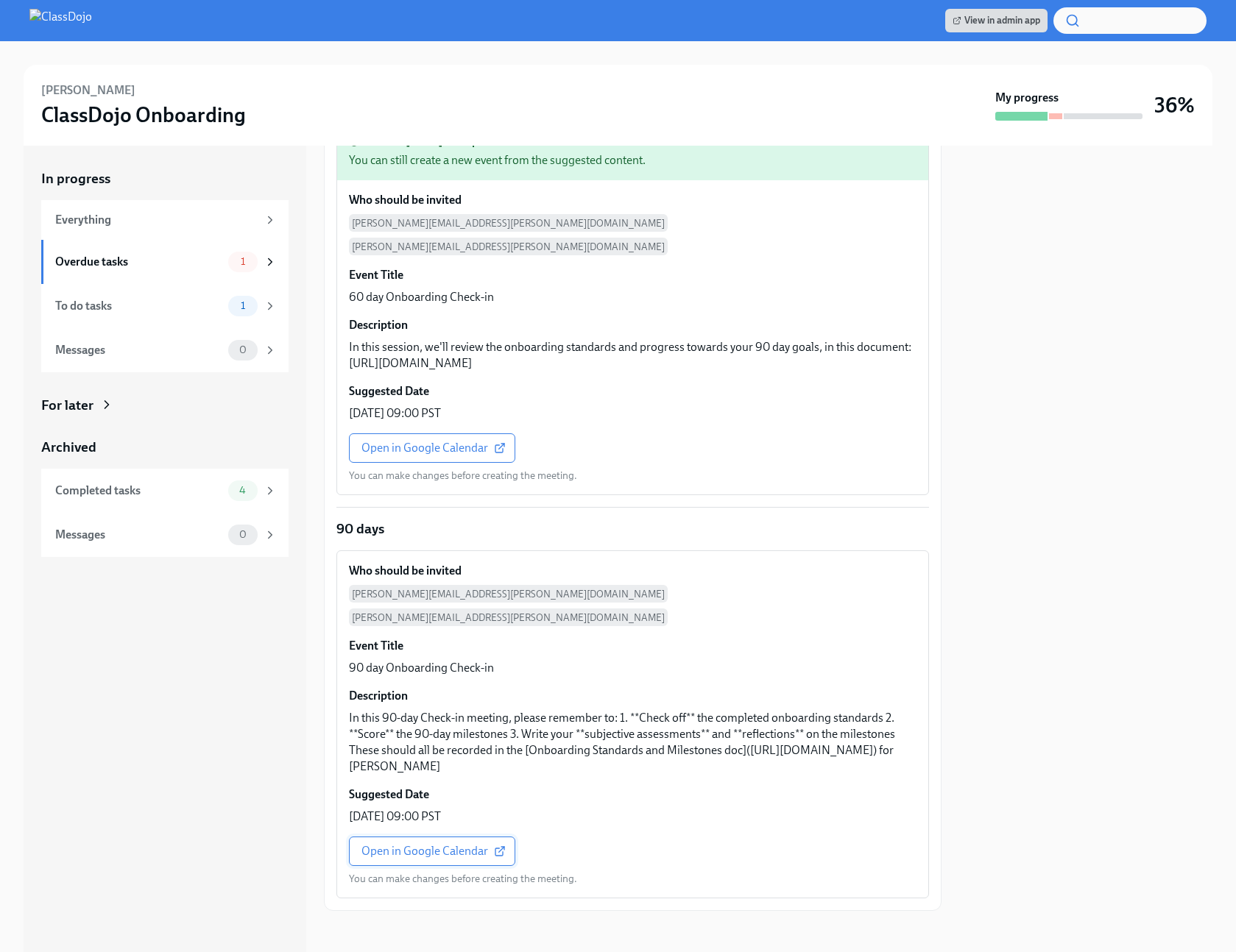
click at [395, 846] on span "Open in Google Calendar" at bounding box center [432, 851] width 141 height 15
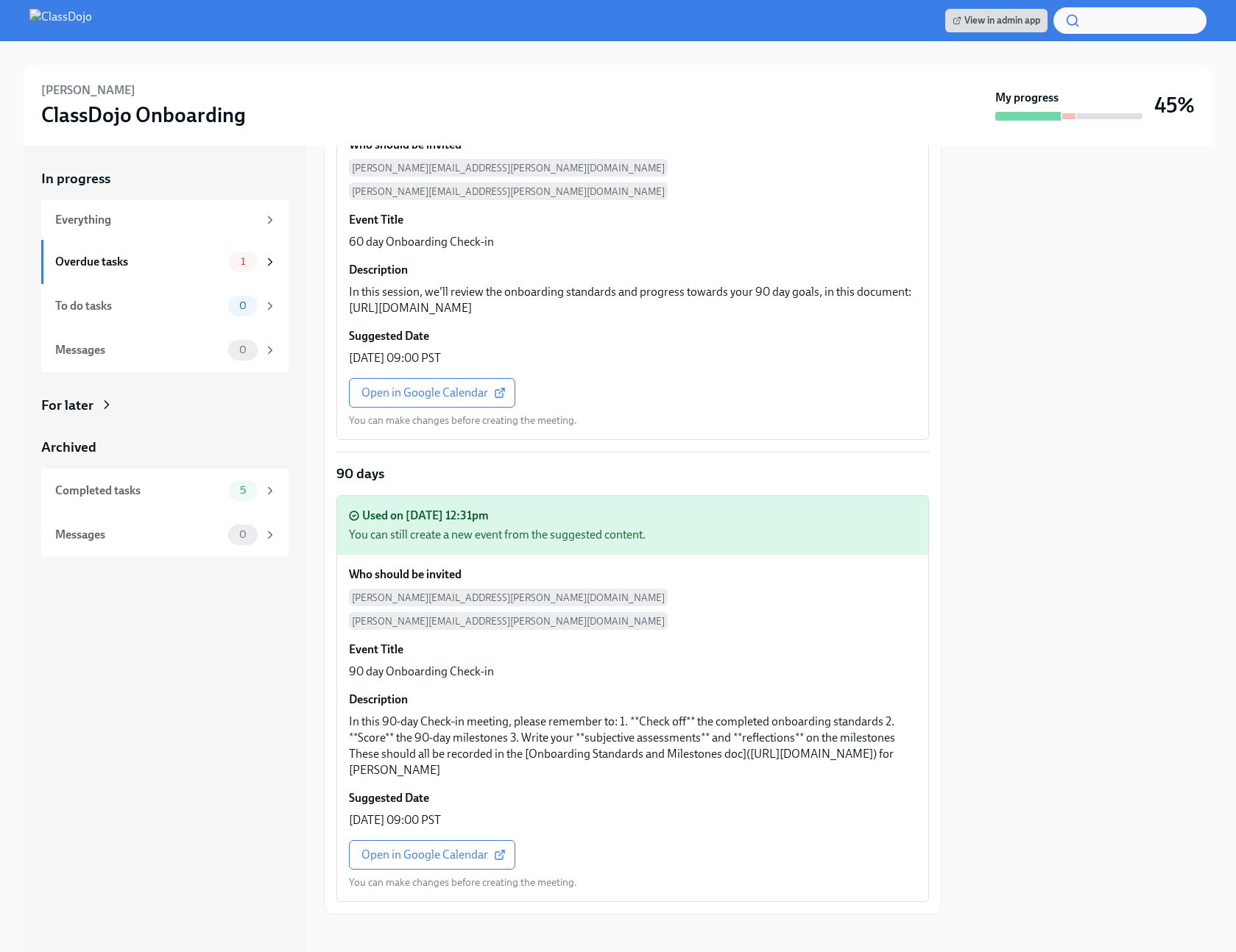
scroll to position [675, 0]
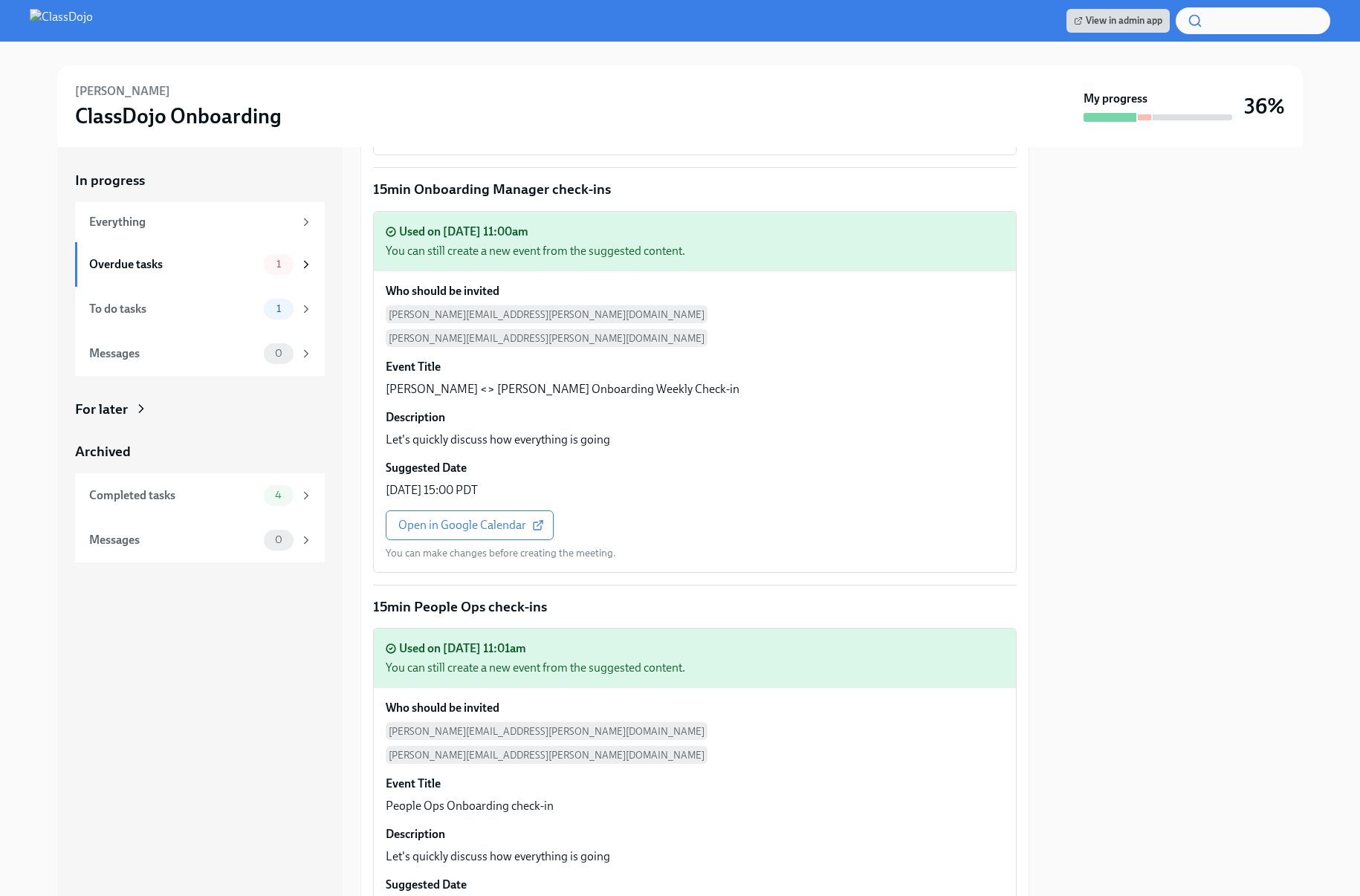
scroll to position [2268, 0]
